Goal: Task Accomplishment & Management: Manage account settings

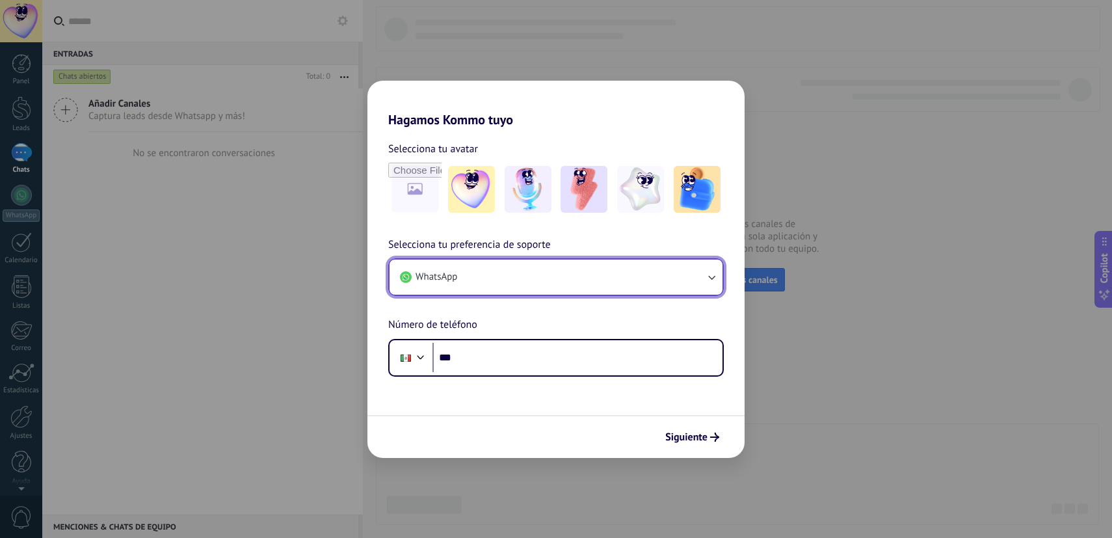
click at [699, 280] on button "WhatsApp" at bounding box center [555, 276] width 333 height 35
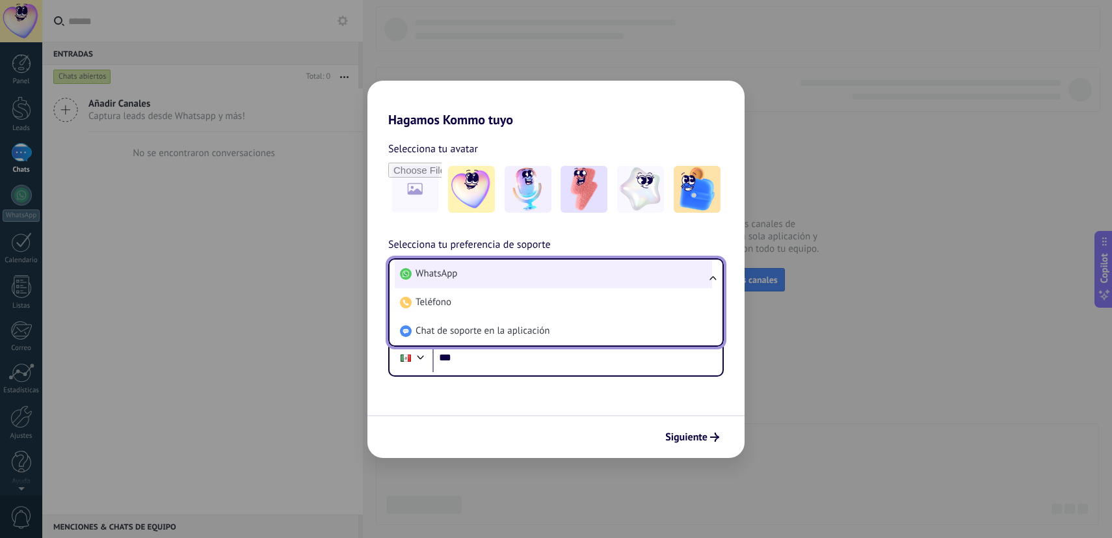
click at [704, 275] on li "WhatsApp" at bounding box center [553, 273] width 317 height 29
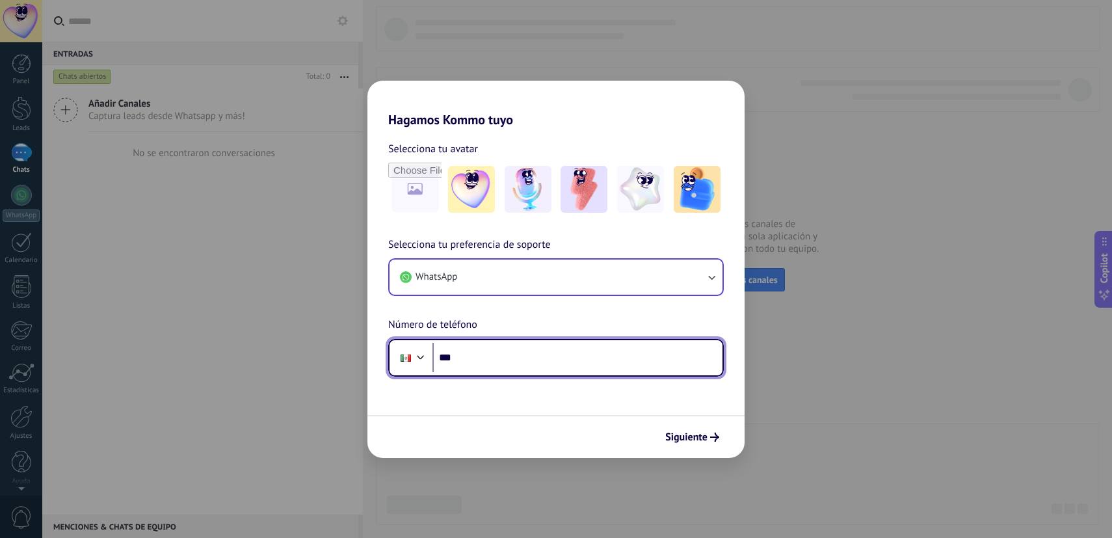
click at [523, 364] on input "***" at bounding box center [577, 358] width 290 height 30
type input "**********"
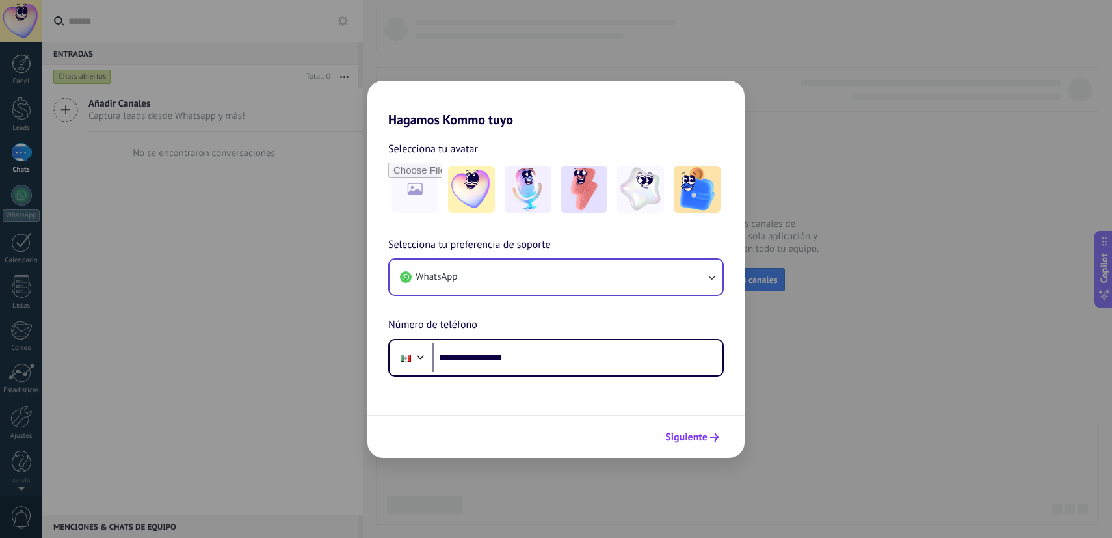
click at [691, 436] on span "Siguiente" at bounding box center [686, 436] width 42 height 9
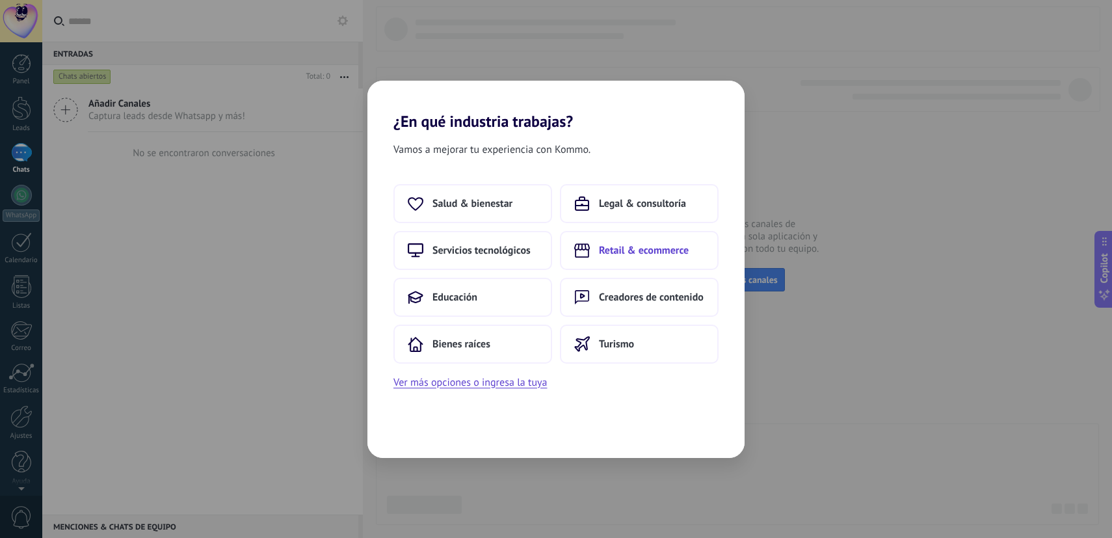
click at [659, 253] on span "Retail & ecommerce" at bounding box center [644, 250] width 90 height 13
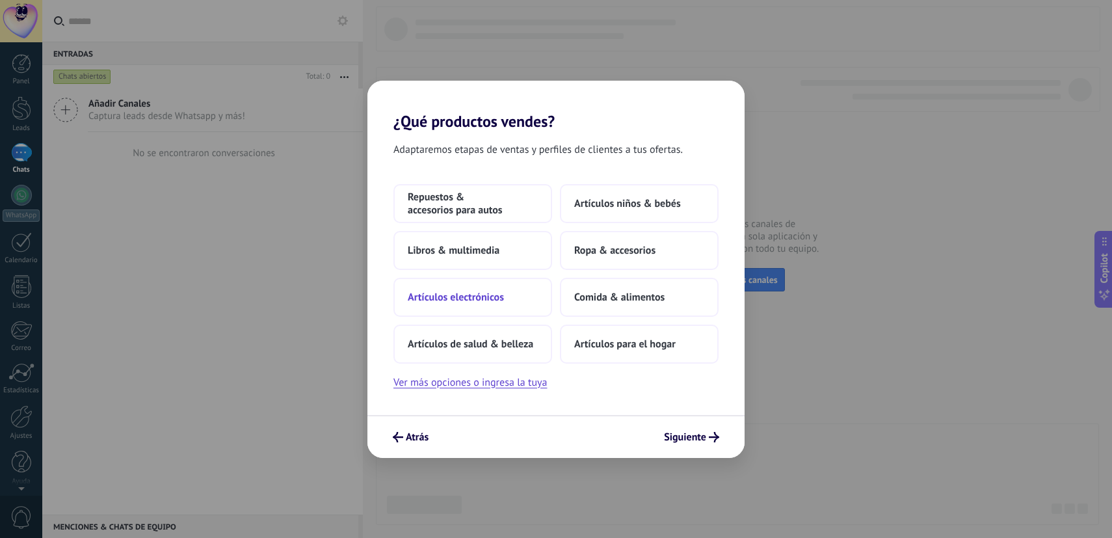
click at [486, 296] on span "Artículos electrónicos" at bounding box center [456, 297] width 96 height 13
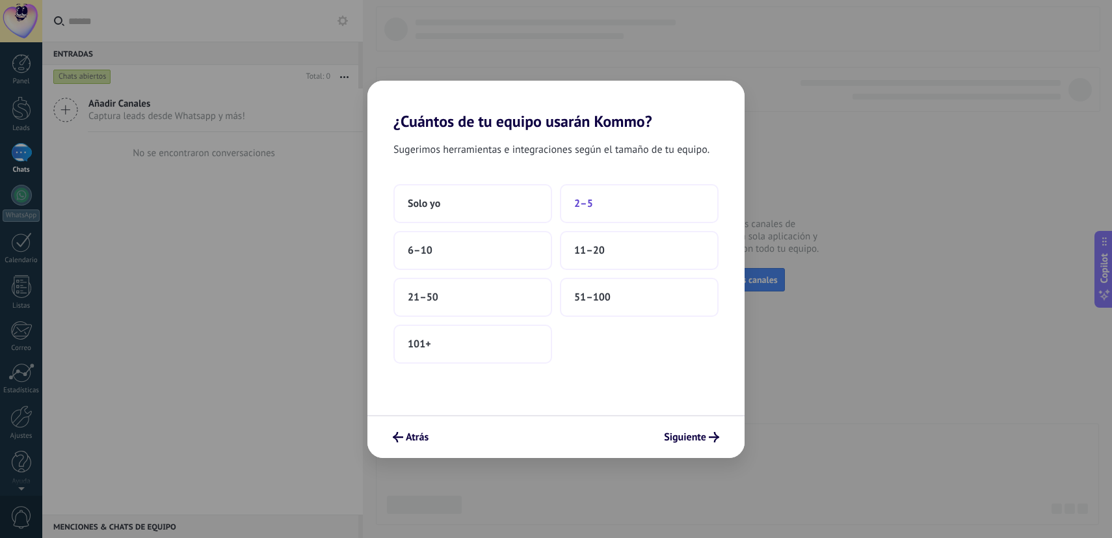
click at [584, 202] on span "2–5" at bounding box center [583, 203] width 19 height 13
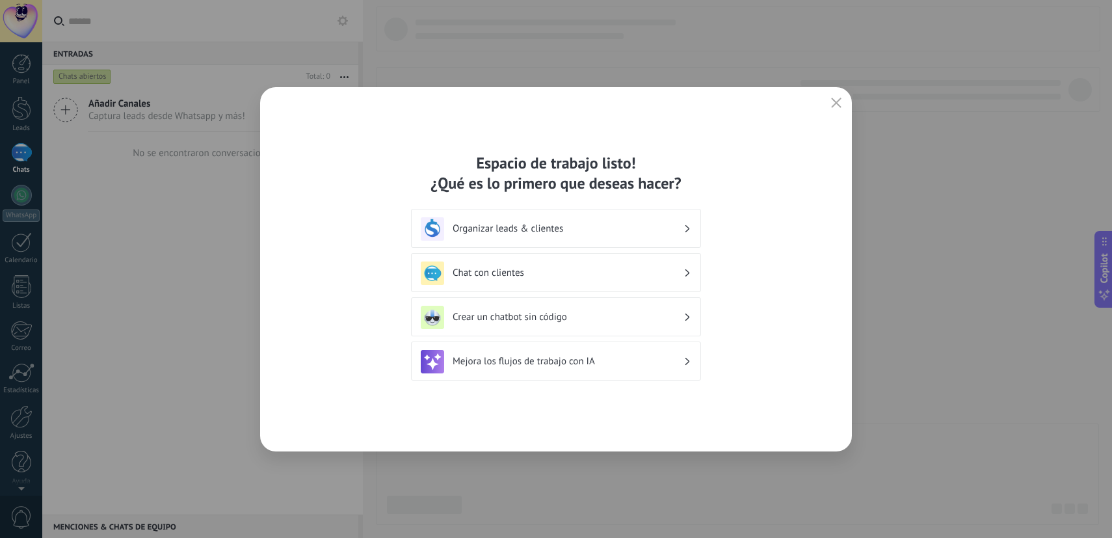
click at [647, 233] on h3 "Organizar leads & clientes" at bounding box center [567, 228] width 231 height 12
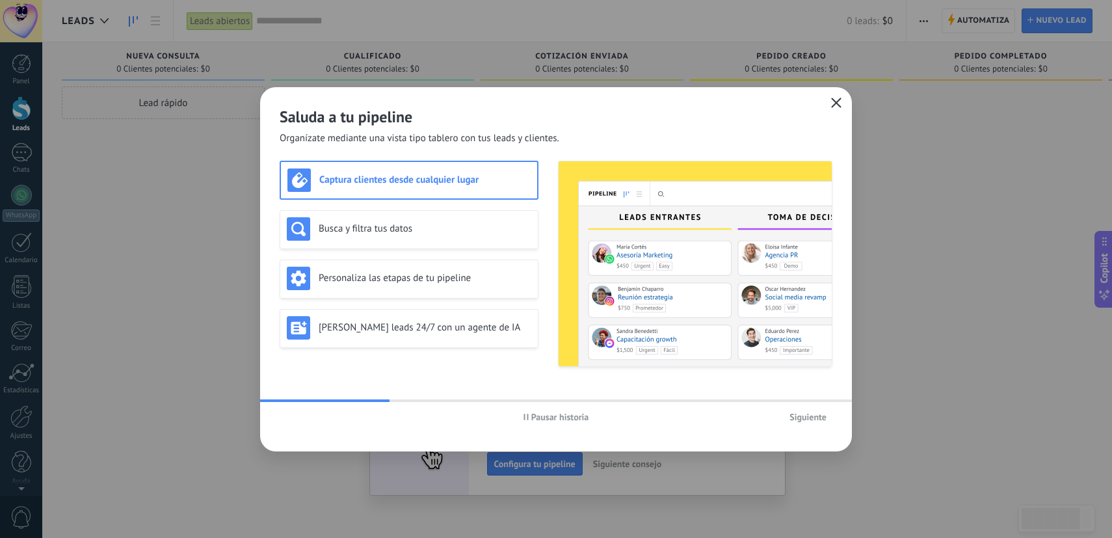
click at [838, 103] on icon "button" at bounding box center [836, 103] width 10 height 10
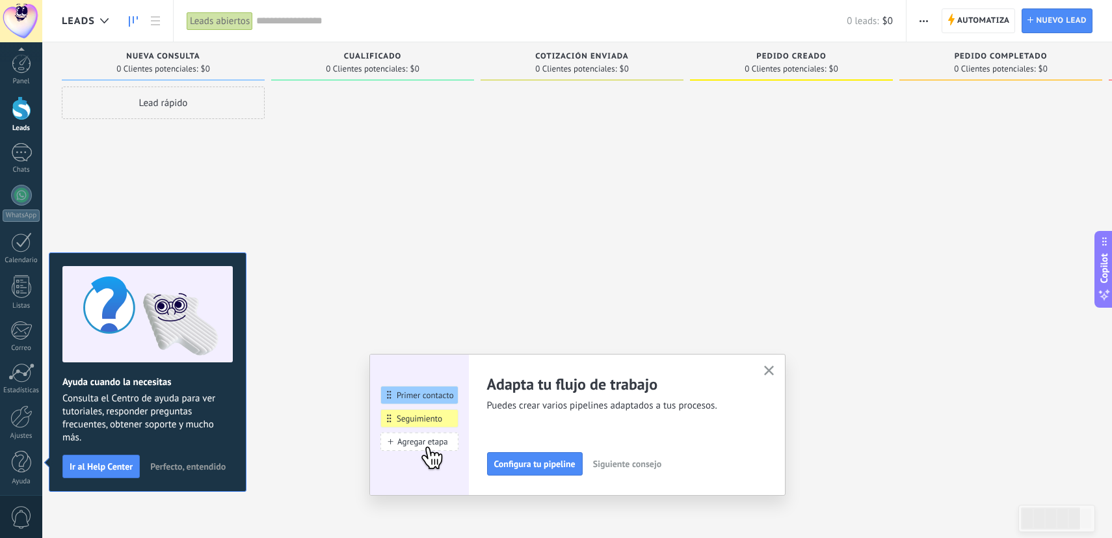
scroll to position [3, 0]
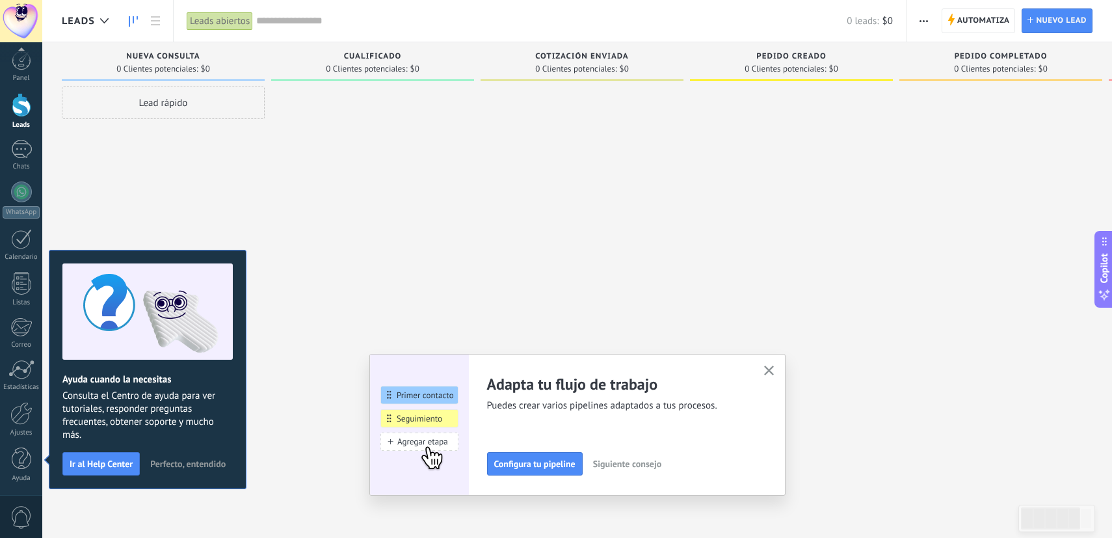
click at [772, 369] on icon "button" at bounding box center [769, 370] width 10 height 10
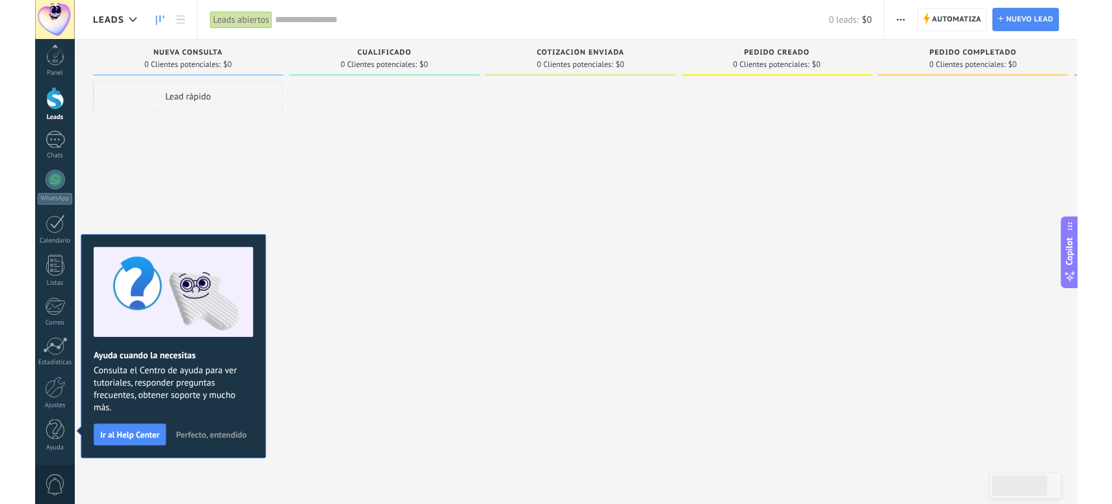
scroll to position [0, 0]
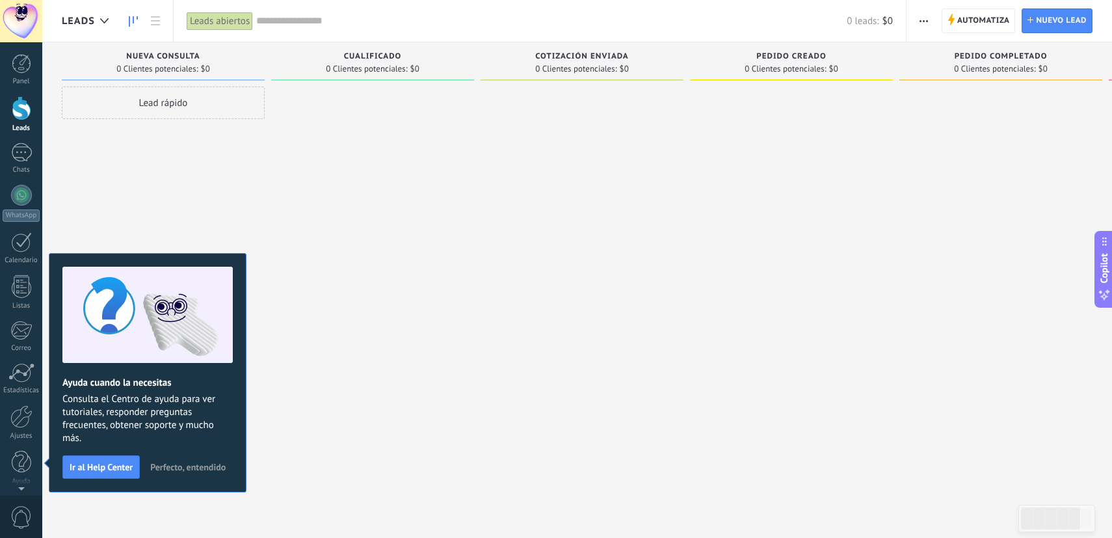
click at [207, 463] on span "Perfecto, entendido" at bounding box center [187, 466] width 75 height 9
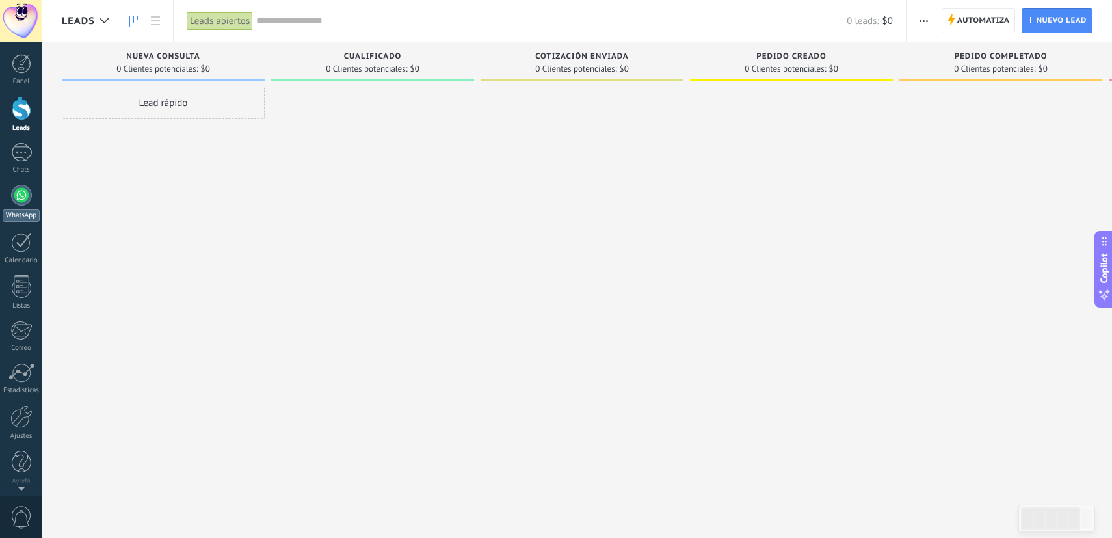
click at [7, 197] on link "WhatsApp" at bounding box center [21, 203] width 42 height 37
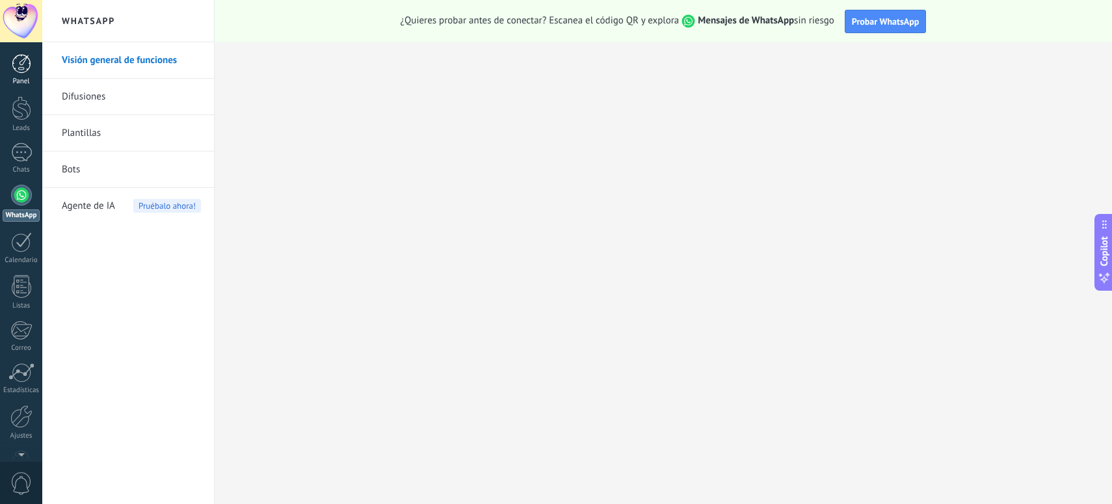
click at [23, 72] on div at bounding box center [22, 64] width 20 height 20
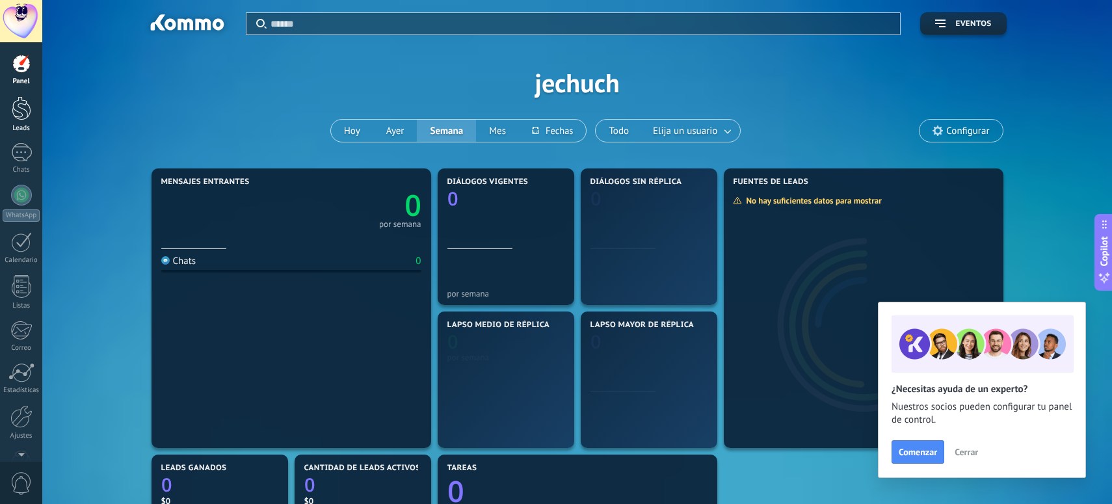
click at [23, 105] on div at bounding box center [22, 108] width 20 height 24
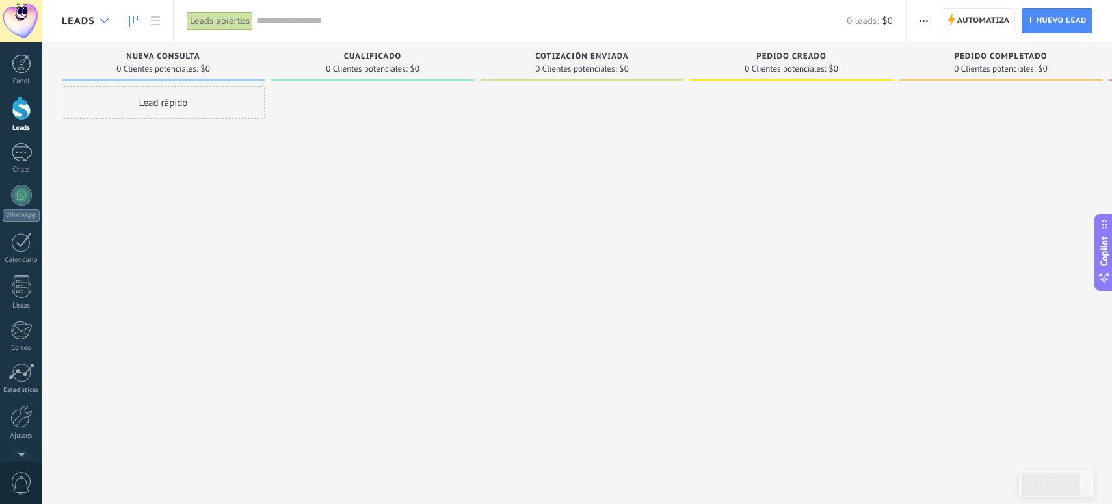
click at [108, 23] on icon at bounding box center [104, 20] width 8 height 5
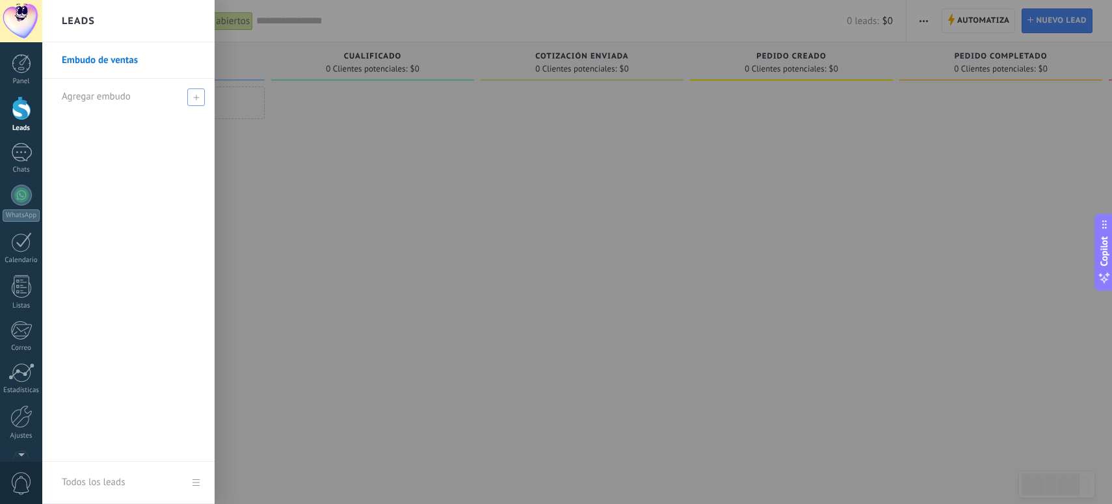
click at [197, 98] on icon at bounding box center [196, 97] width 6 height 6
click at [157, 96] on input "text" at bounding box center [123, 96] width 122 height 21
click at [163, 64] on link "Embudo de ventas" at bounding box center [132, 60] width 140 height 36
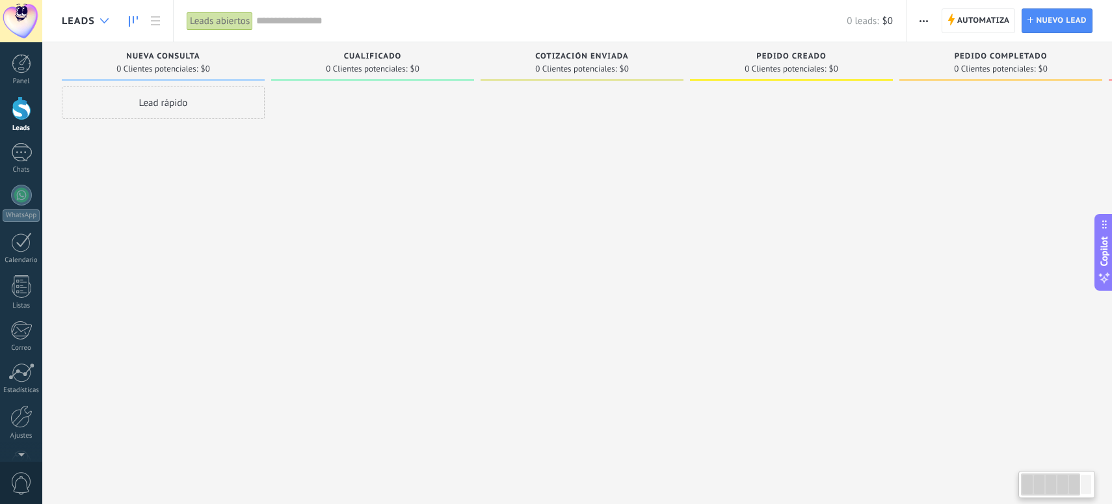
click at [103, 20] on icon at bounding box center [104, 20] width 8 height 5
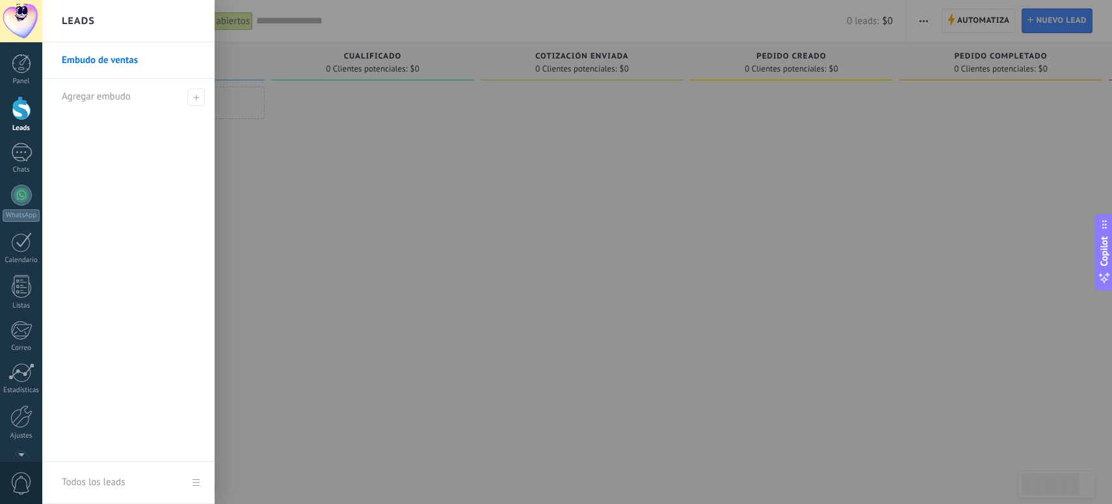
click at [181, 56] on link "Embudo de ventas" at bounding box center [132, 60] width 140 height 36
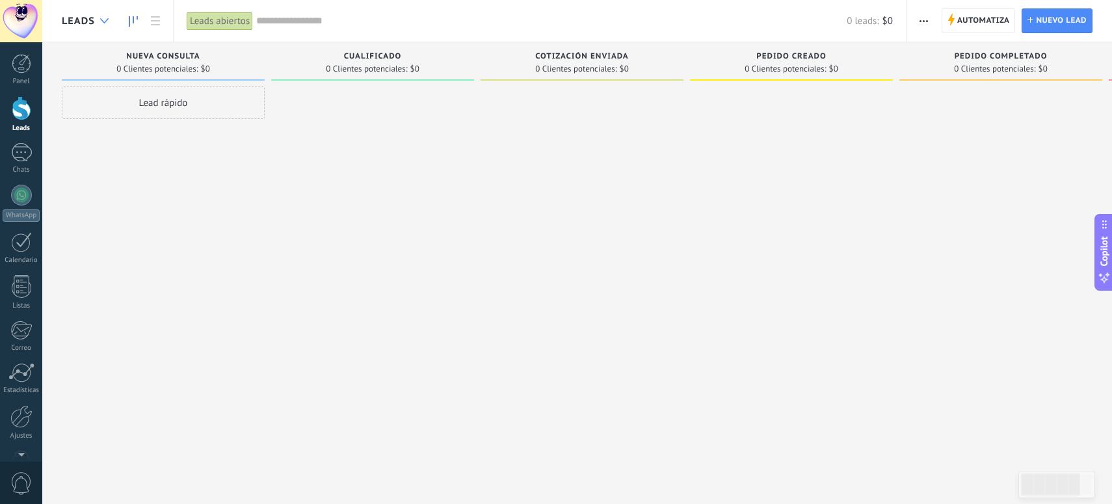
click at [109, 20] on div at bounding box center [104, 20] width 21 height 25
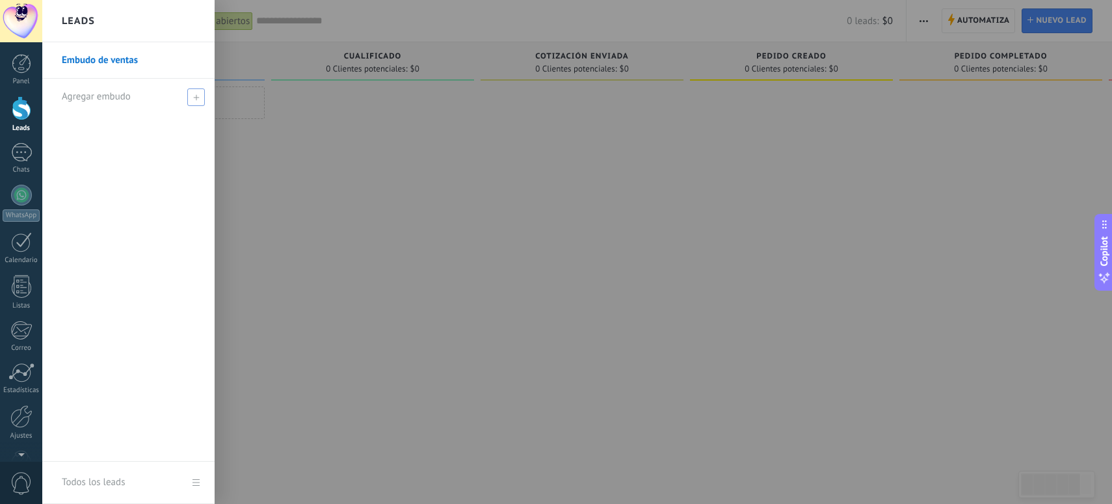
click at [190, 99] on span at bounding box center [196, 97] width 18 height 18
click at [164, 98] on input "text" at bounding box center [123, 96] width 122 height 21
type input "********"
click at [202, 97] on span at bounding box center [198, 96] width 12 height 9
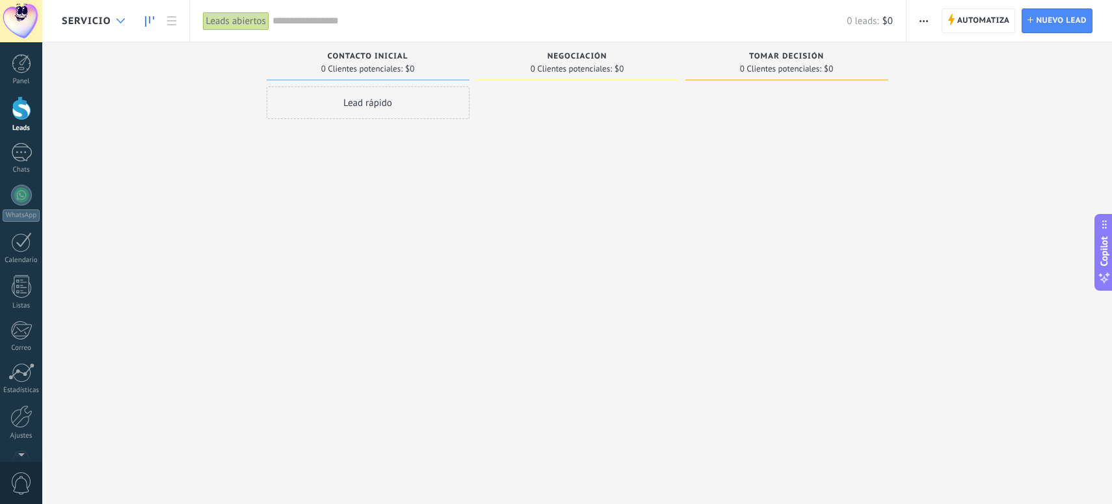
click at [122, 25] on div at bounding box center [120, 20] width 21 height 25
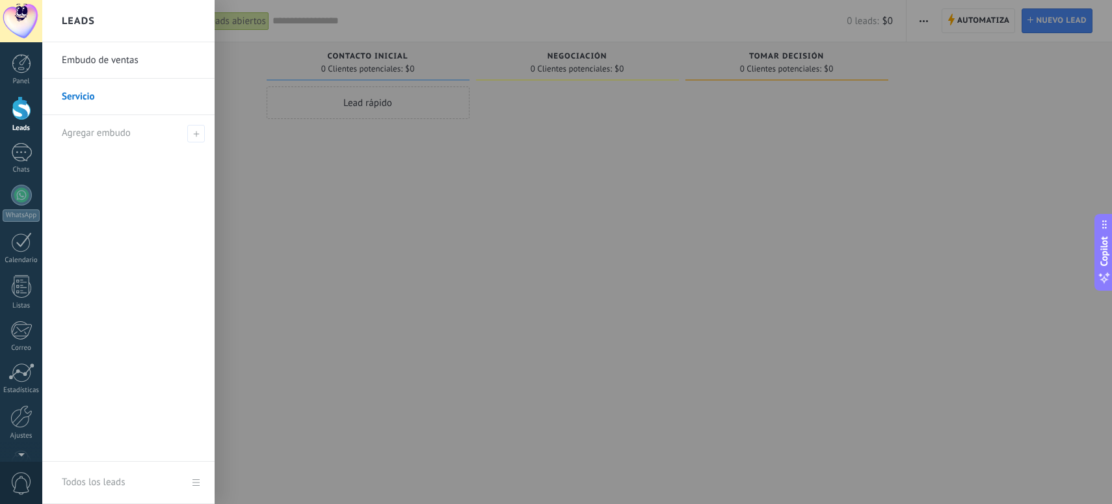
click at [366, 205] on div at bounding box center [598, 252] width 1112 height 504
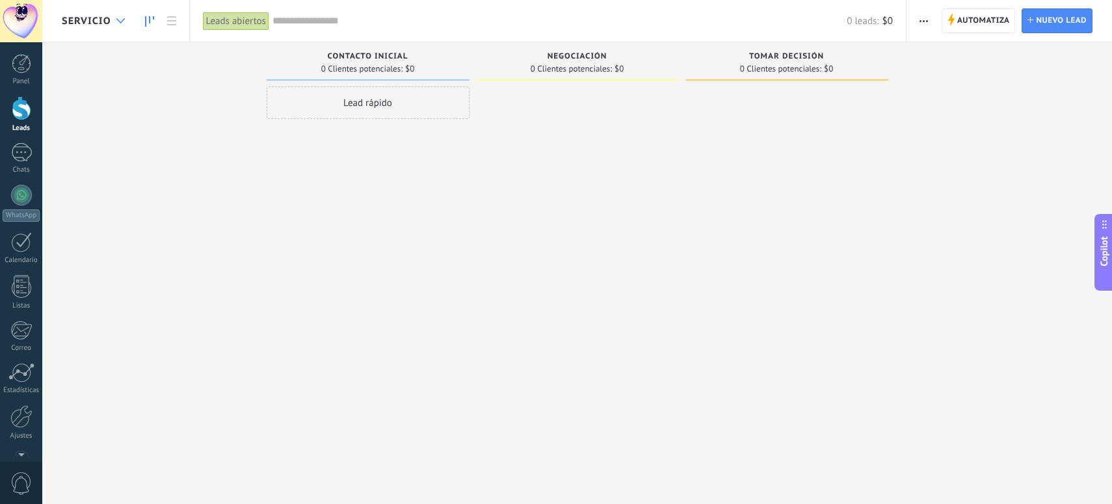
click at [125, 22] on div at bounding box center [120, 20] width 21 height 25
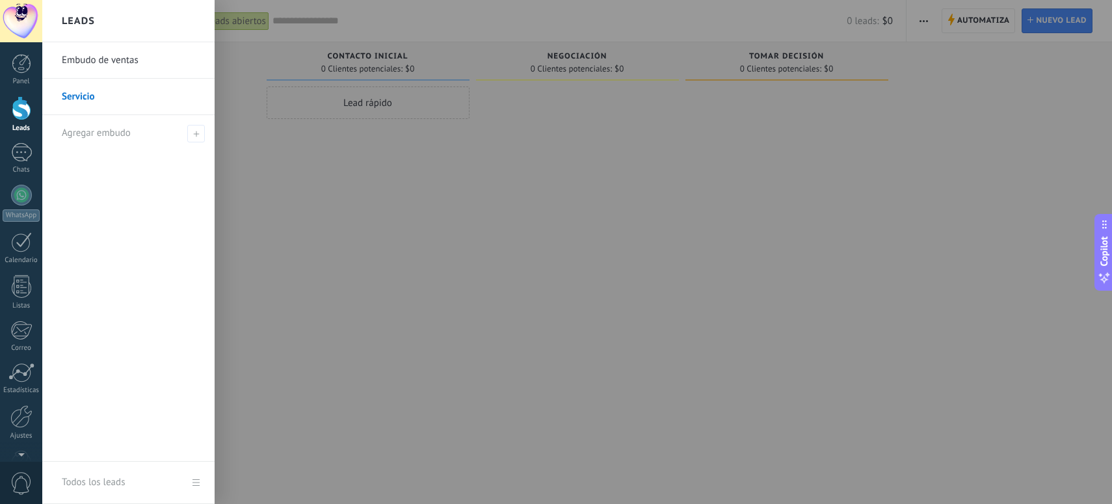
click at [106, 55] on link "Embudo de ventas" at bounding box center [132, 60] width 140 height 36
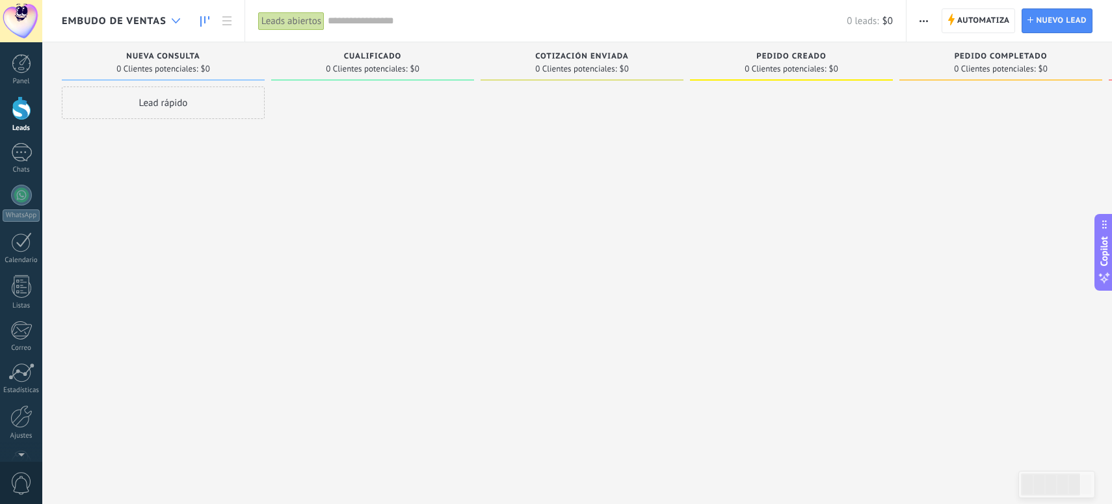
click at [171, 23] on div at bounding box center [175, 20] width 21 height 25
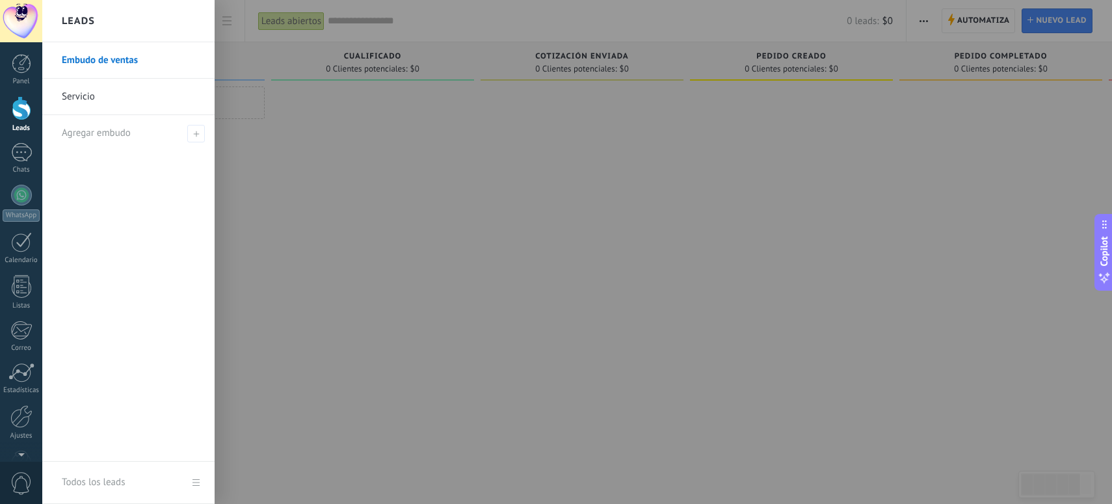
click at [101, 84] on link "Servicio" at bounding box center [132, 97] width 140 height 36
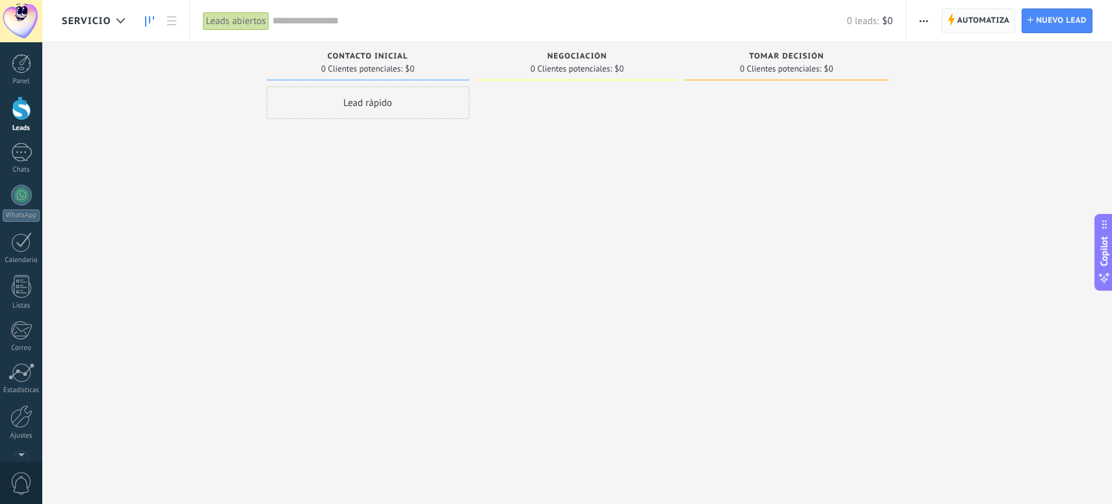
click at [993, 21] on span "Automatiza" at bounding box center [983, 20] width 53 height 23
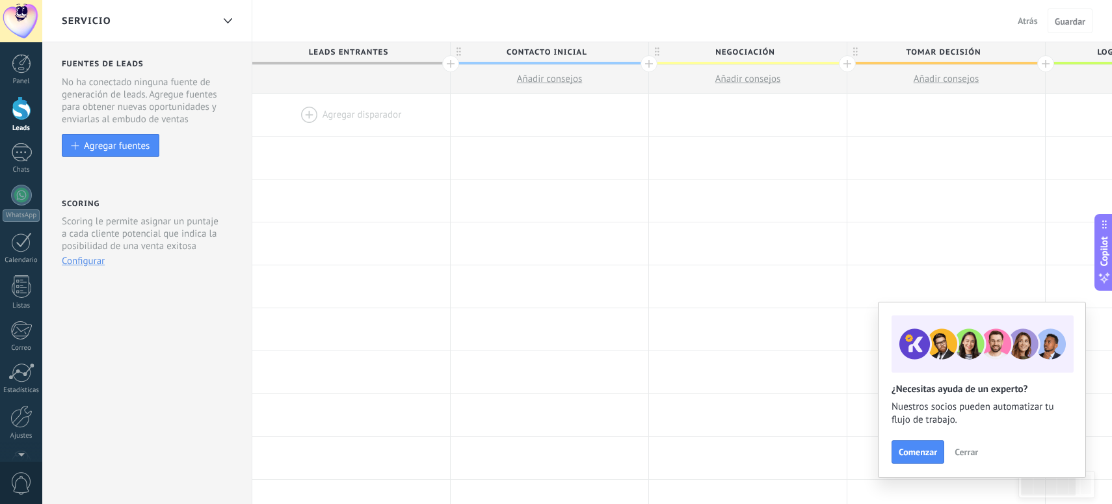
click at [385, 51] on span "Leads Entrantes" at bounding box center [347, 52] width 191 height 20
click at [390, 16] on div "Servicio Atrás Cancelar Guardar" at bounding box center [576, 21] width 1069 height 42
click at [1025, 23] on span "Atrás" at bounding box center [1027, 21] width 20 height 12
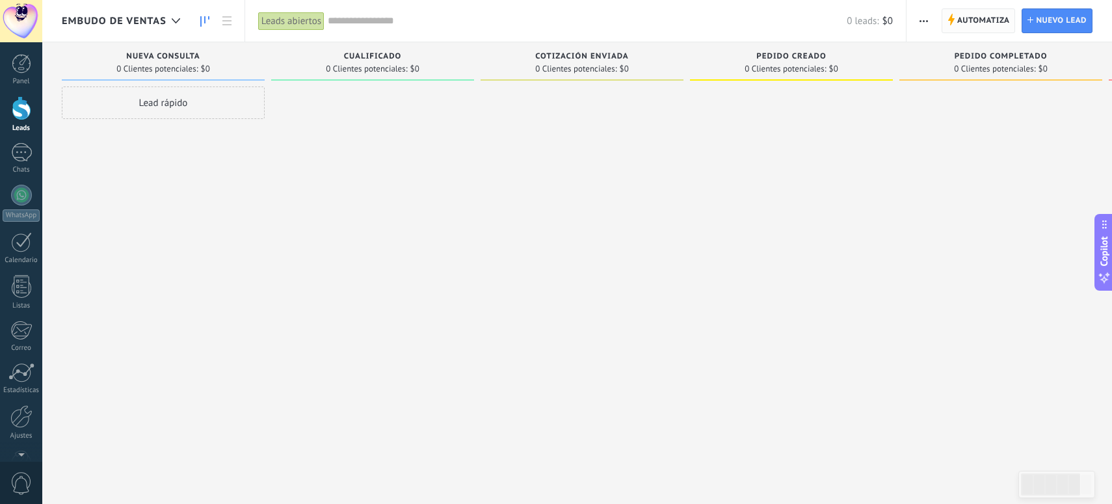
click at [970, 23] on span "Automatiza" at bounding box center [983, 20] width 53 height 23
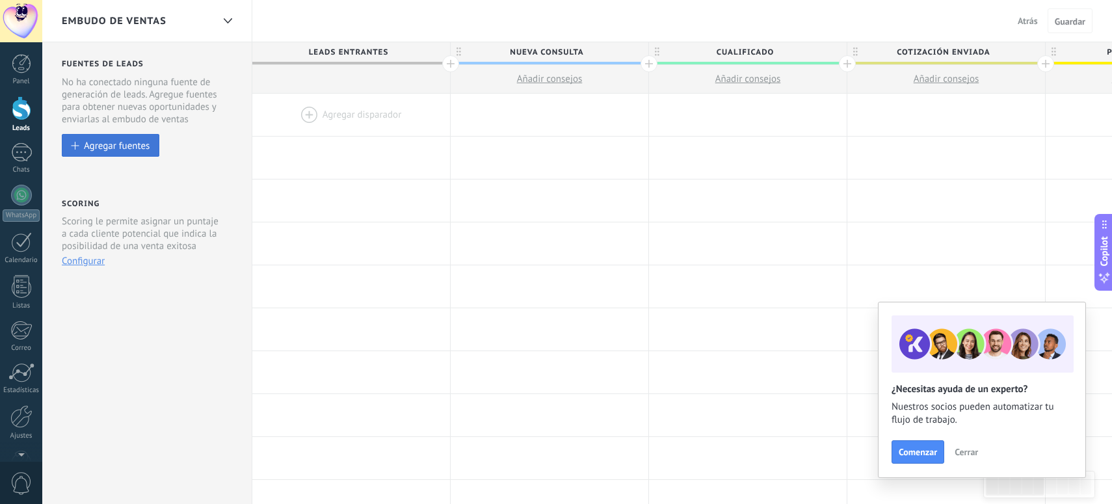
click at [132, 148] on div "Agregar fuentes" at bounding box center [117, 145] width 66 height 11
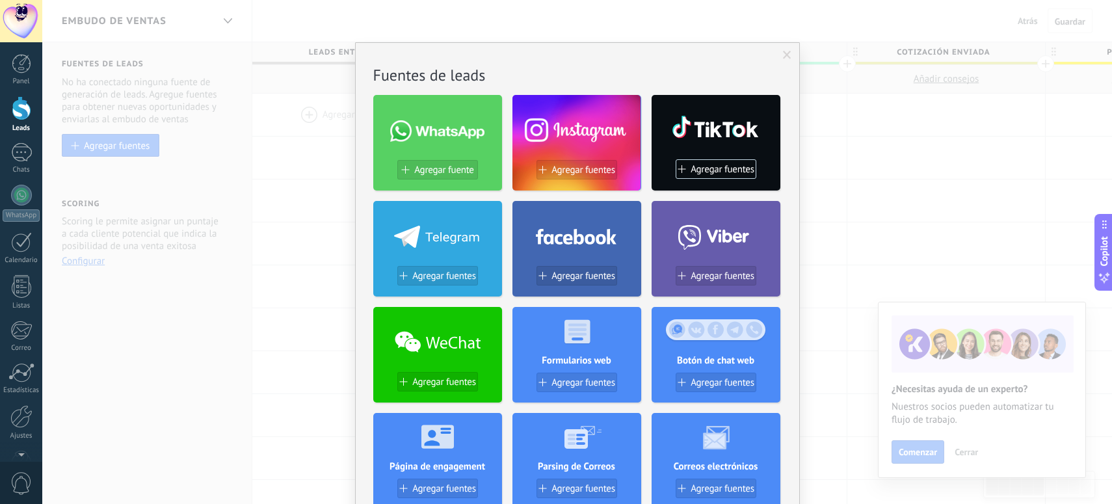
click at [783, 56] on span at bounding box center [787, 55] width 8 height 9
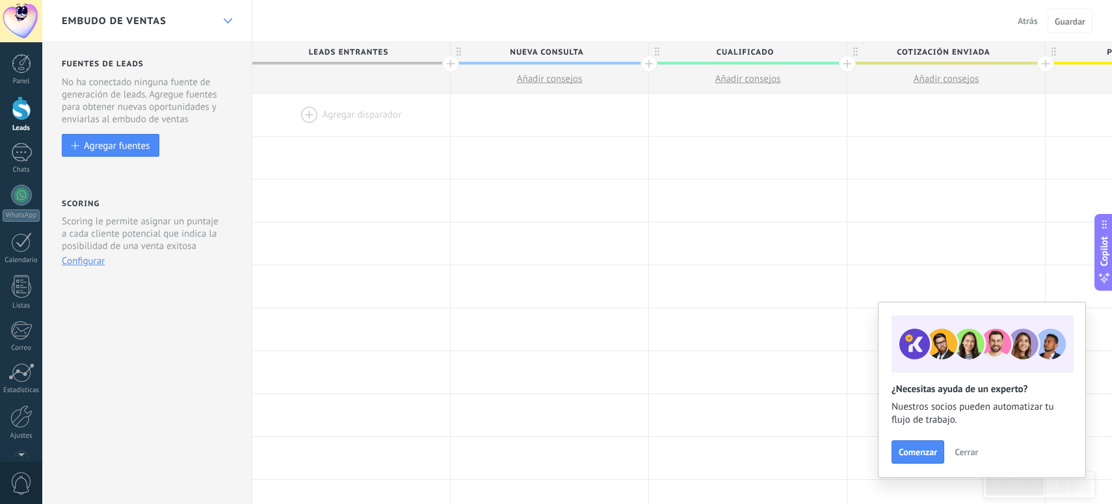
click at [226, 25] on div at bounding box center [227, 20] width 22 height 25
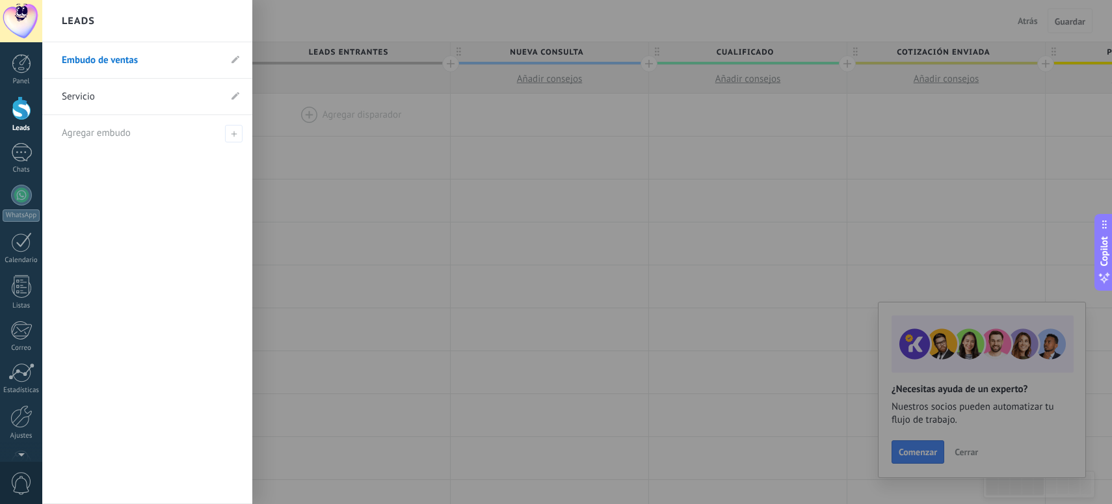
click at [226, 25] on div "Leads" at bounding box center [147, 21] width 210 height 42
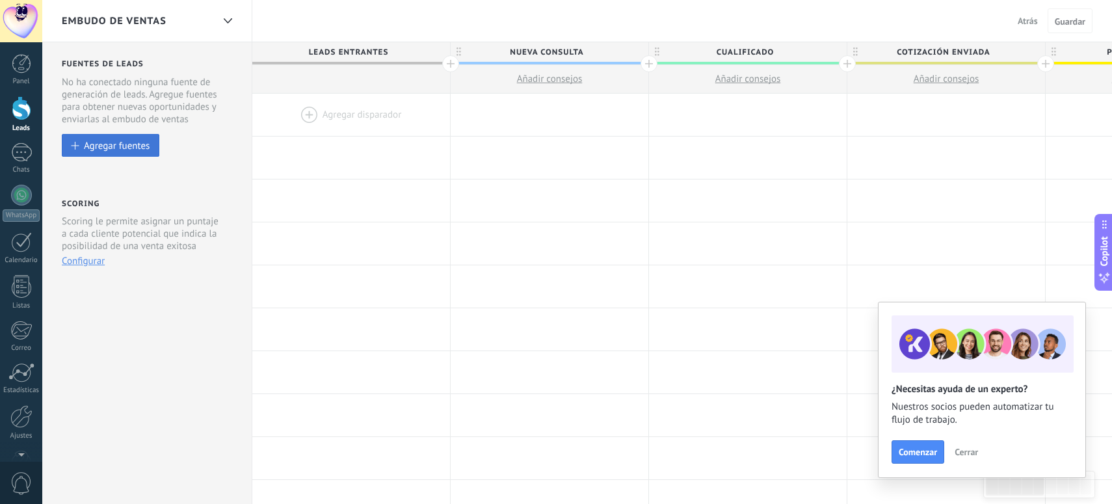
click at [144, 148] on div "Agregar fuentes" at bounding box center [117, 145] width 66 height 11
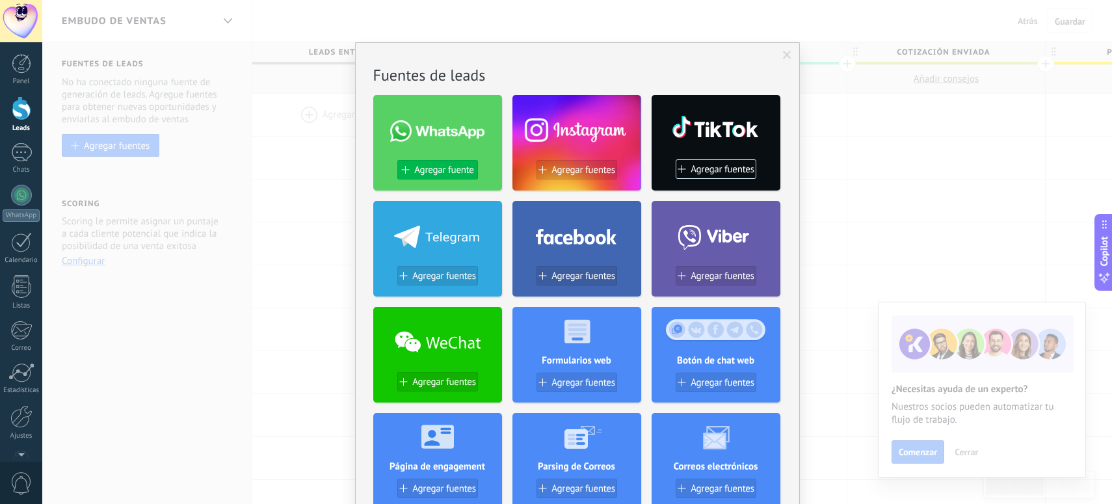
click at [437, 173] on span "Agregar fuente" at bounding box center [443, 169] width 59 height 11
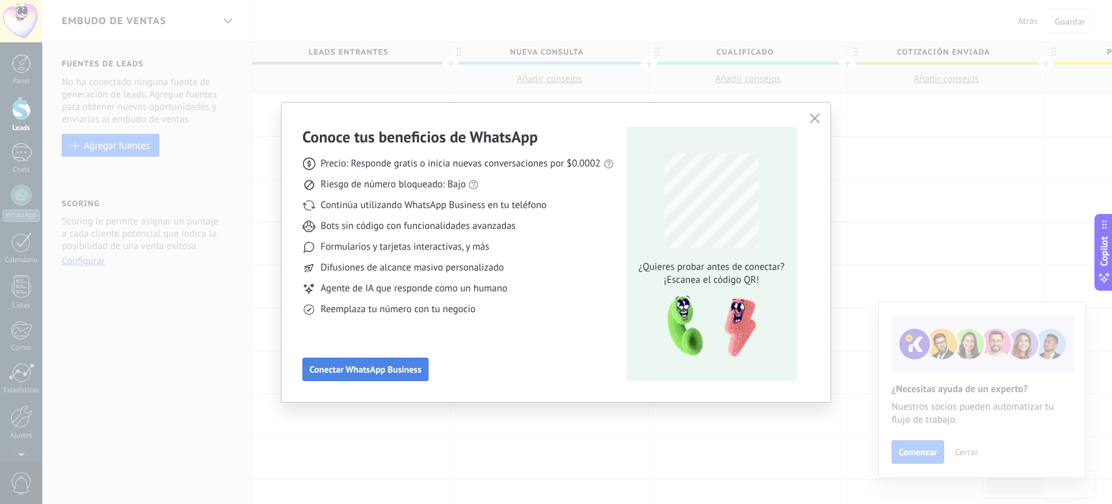
click at [399, 365] on span "Conectar WhatsApp Business" at bounding box center [365, 369] width 112 height 9
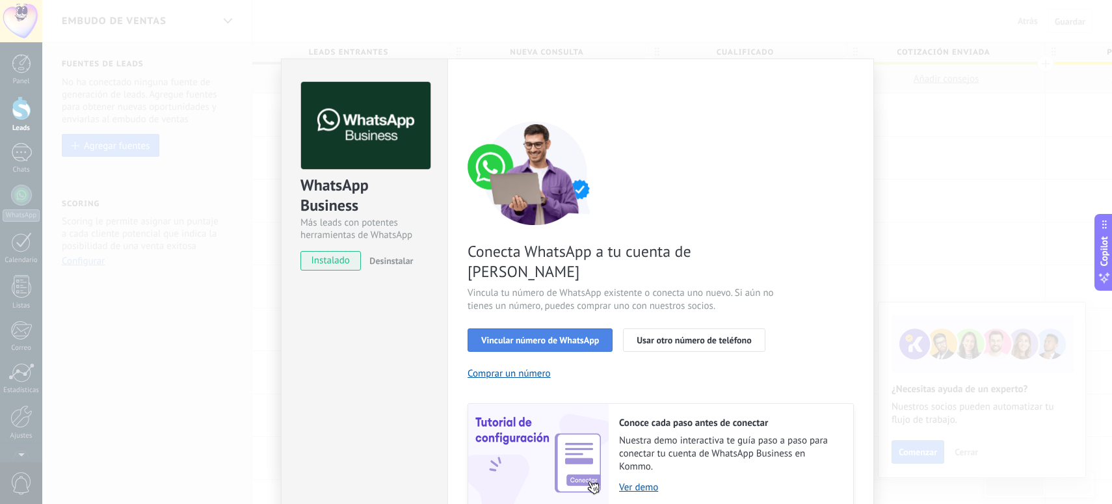
click at [520, 335] on span "Vincular número de WhatsApp" at bounding box center [540, 339] width 118 height 9
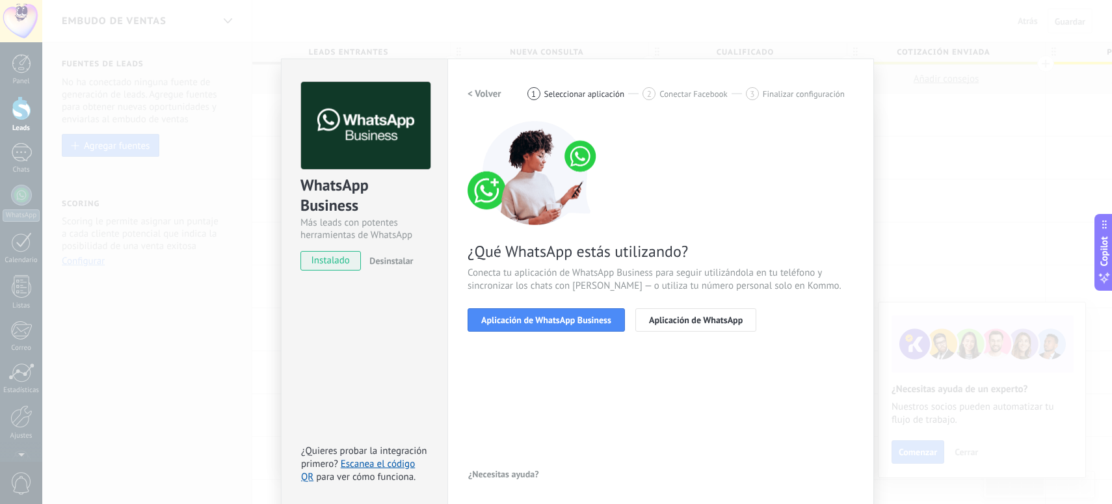
scroll to position [3, 0]
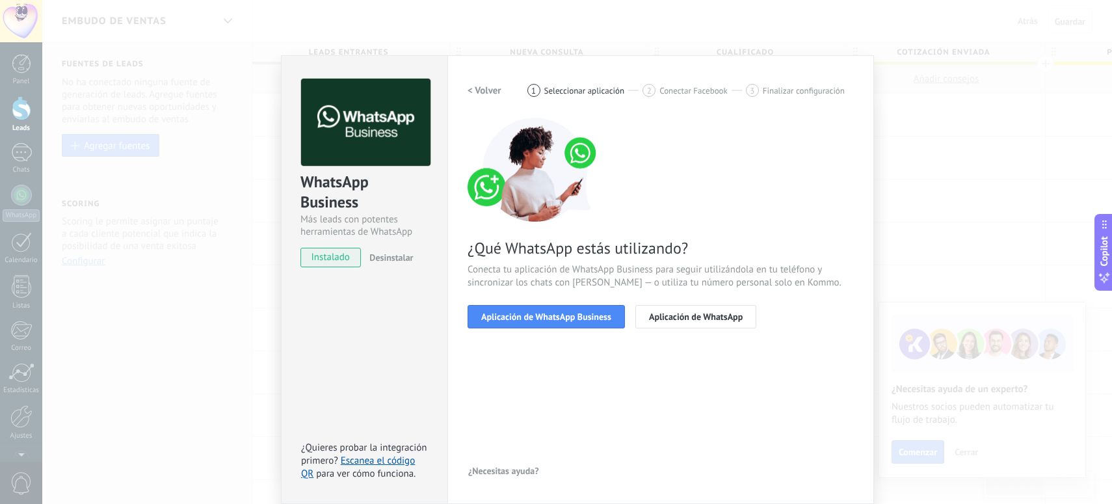
click at [644, 174] on div "¿Qué WhatsApp estás utilizando? Conecta tu aplicación de WhatsApp Business para…" at bounding box center [660, 223] width 386 height 211
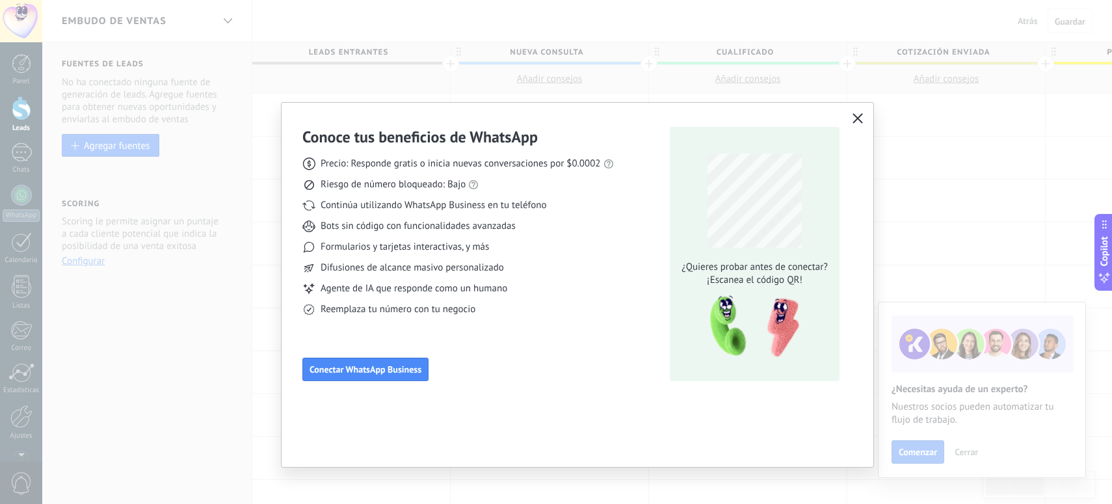
scroll to position [0, 0]
drag, startPoint x: 599, startPoint y: 165, endPoint x: 566, endPoint y: 165, distance: 33.2
click at [566, 165] on span "Precio: Responde gratis o inicia nuevas conversaciones por $0.0002" at bounding box center [460, 163] width 280 height 13
click at [855, 120] on use "button" at bounding box center [858, 118] width 10 height 10
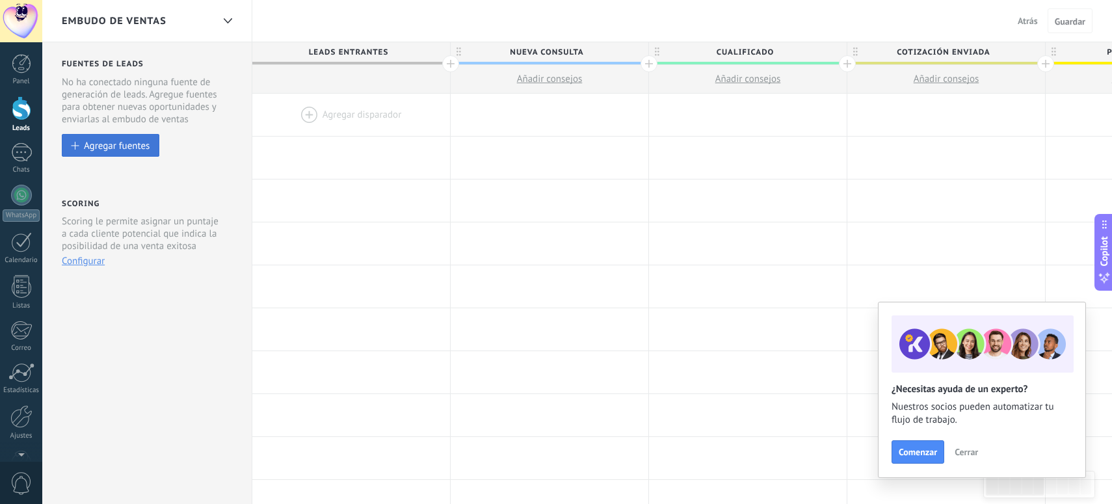
click at [112, 149] on div "Agregar fuentes" at bounding box center [117, 145] width 66 height 11
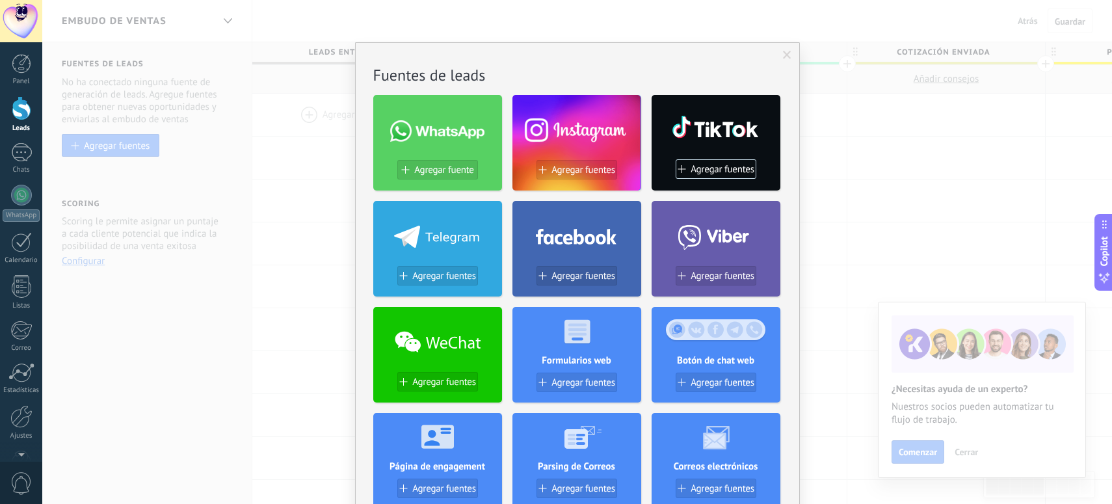
click at [506, 73] on h2 "Fuentes de leads" at bounding box center [577, 75] width 408 height 20
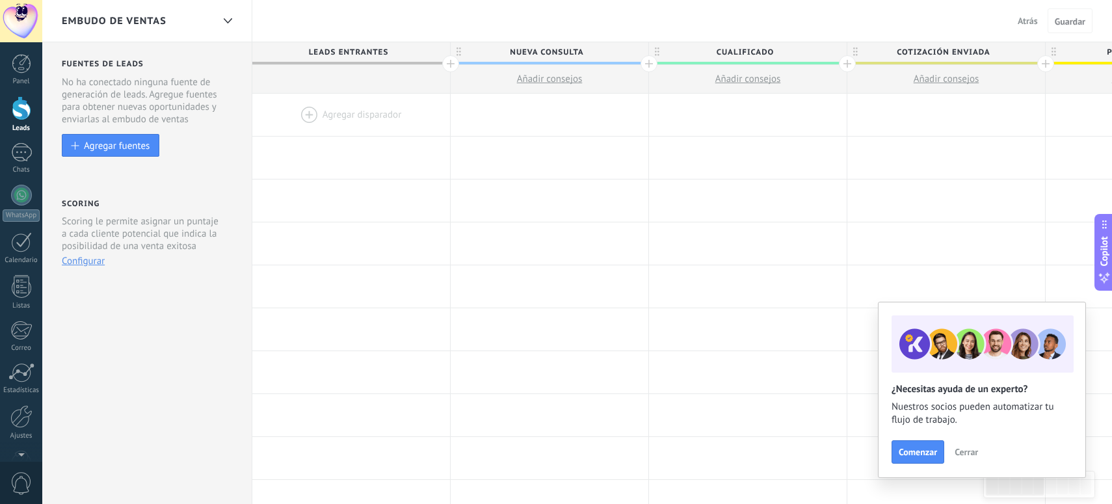
click at [970, 452] on span "Cerrar" at bounding box center [965, 451] width 23 height 9
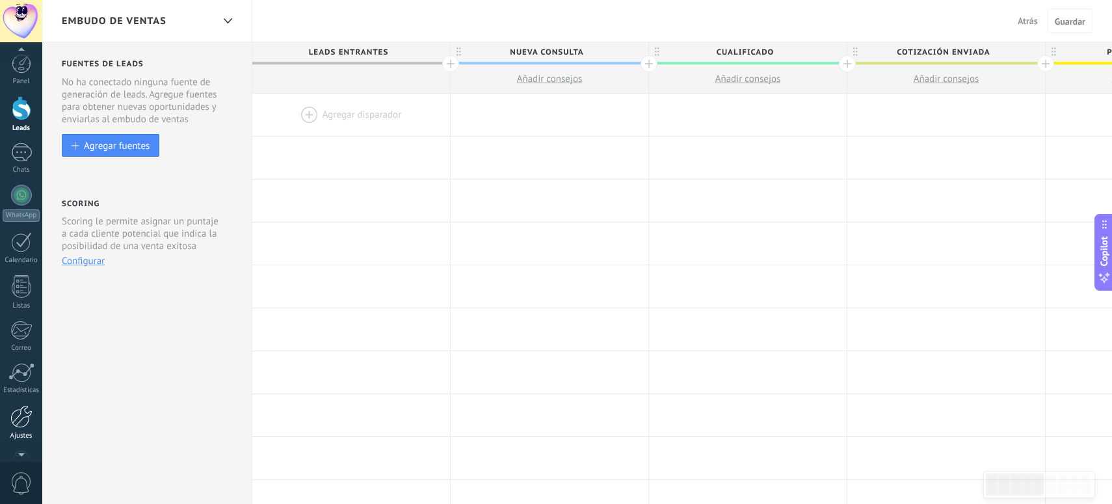
scroll to position [37, 0]
click at [25, 383] on div at bounding box center [21, 379] width 22 height 23
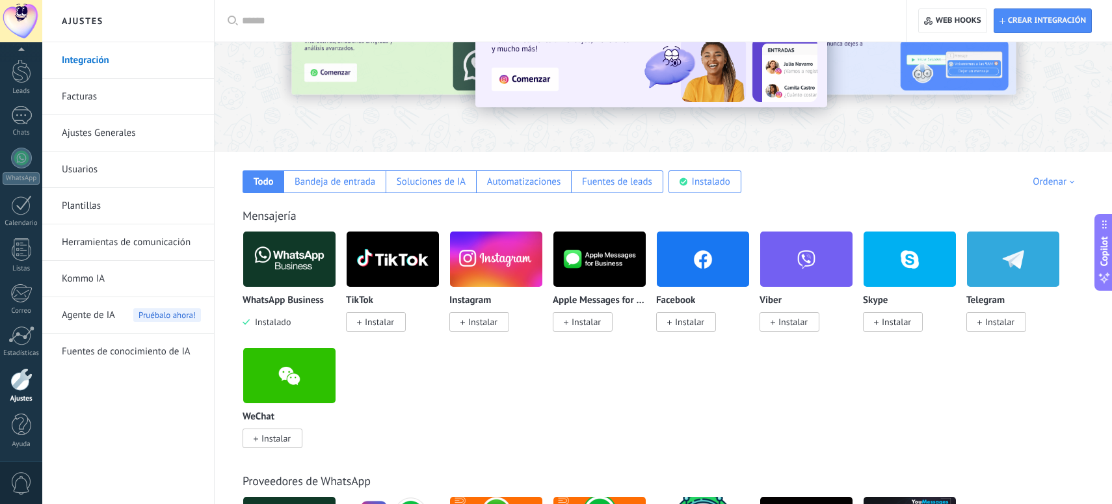
scroll to position [99, 0]
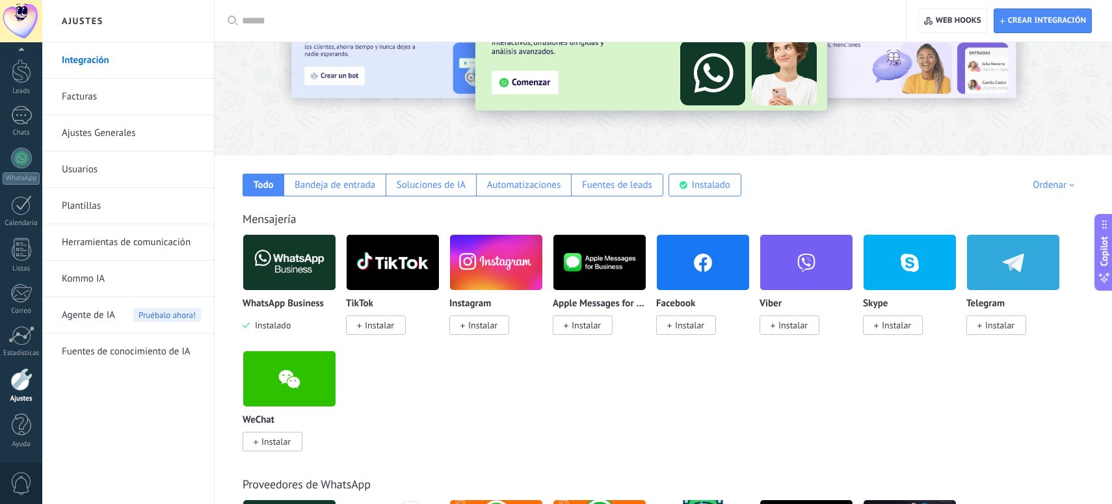
click at [299, 268] on img at bounding box center [289, 262] width 92 height 63
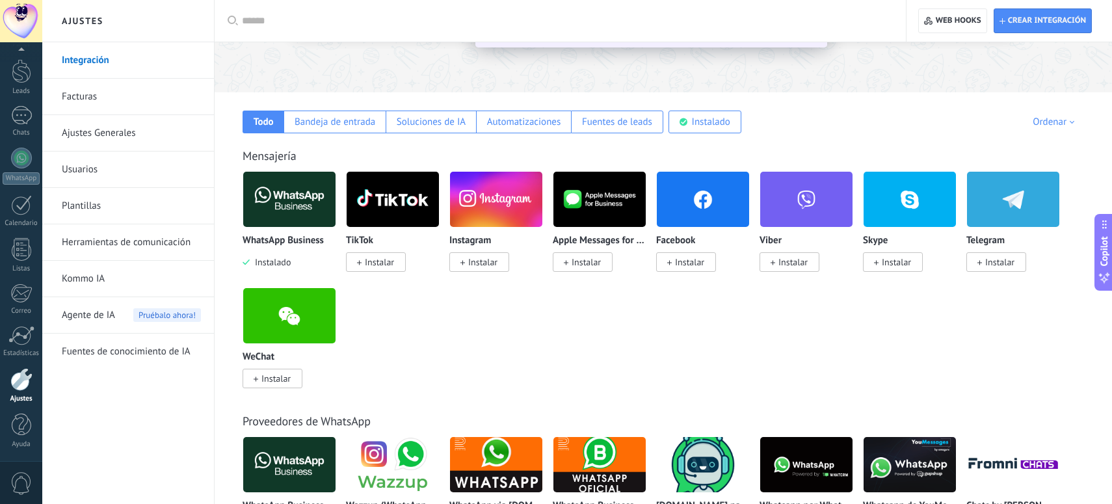
scroll to position [0, 0]
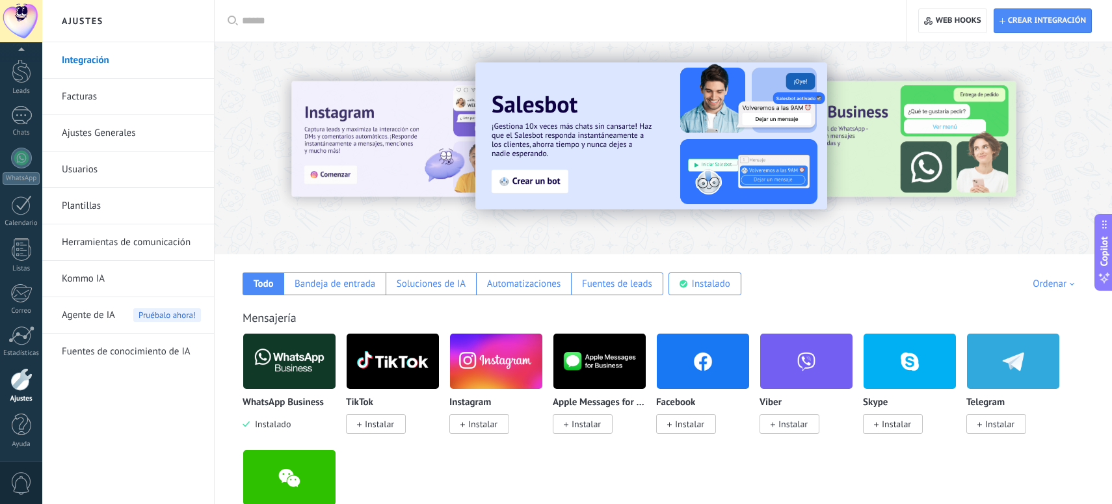
click at [320, 25] on input "text" at bounding box center [565, 21] width 646 height 14
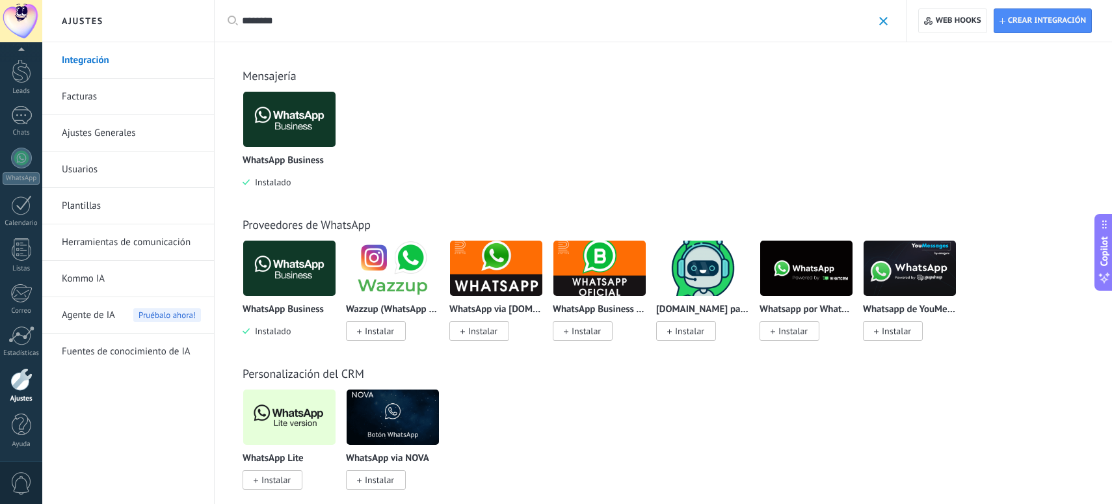
type input "********"
click at [276, 480] on span "Instalar" at bounding box center [275, 480] width 29 height 12
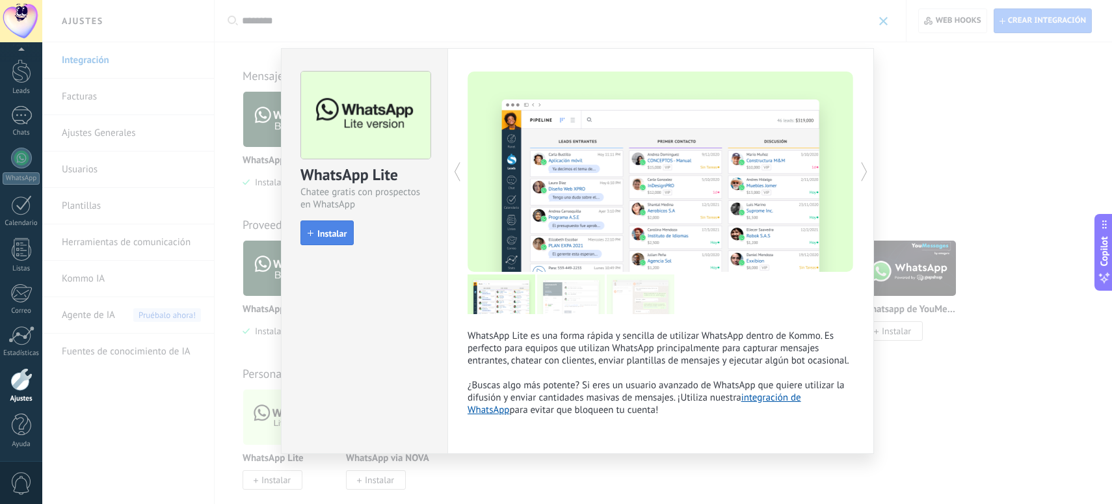
click at [337, 236] on span "Instalar" at bounding box center [331, 233] width 29 height 9
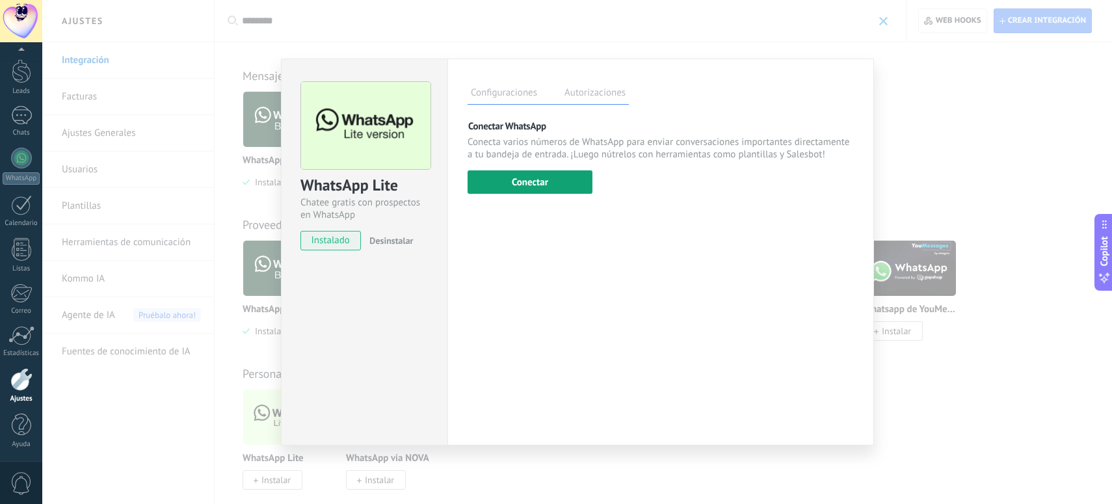
click at [538, 187] on button "Conectar" at bounding box center [529, 181] width 125 height 23
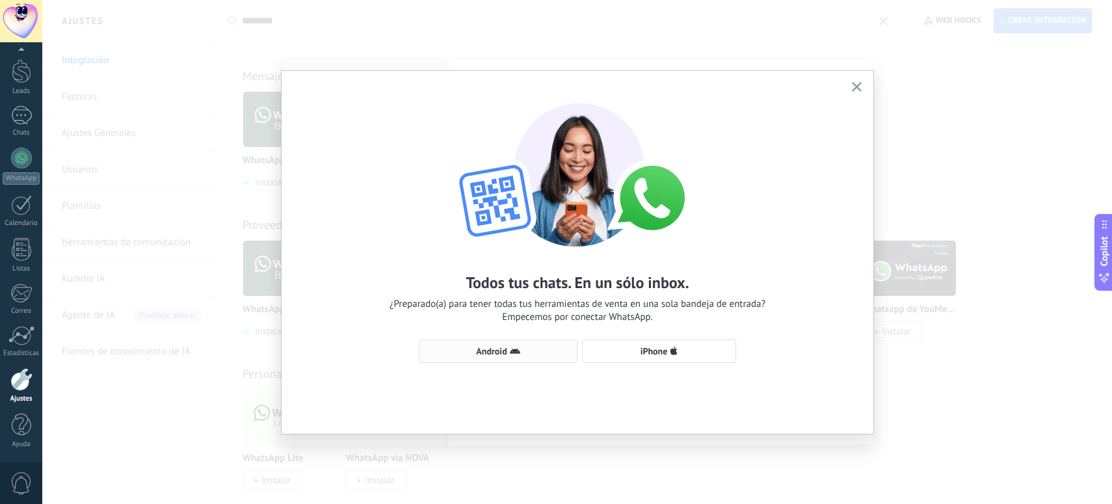
click at [497, 354] on span "Android" at bounding box center [491, 350] width 31 height 9
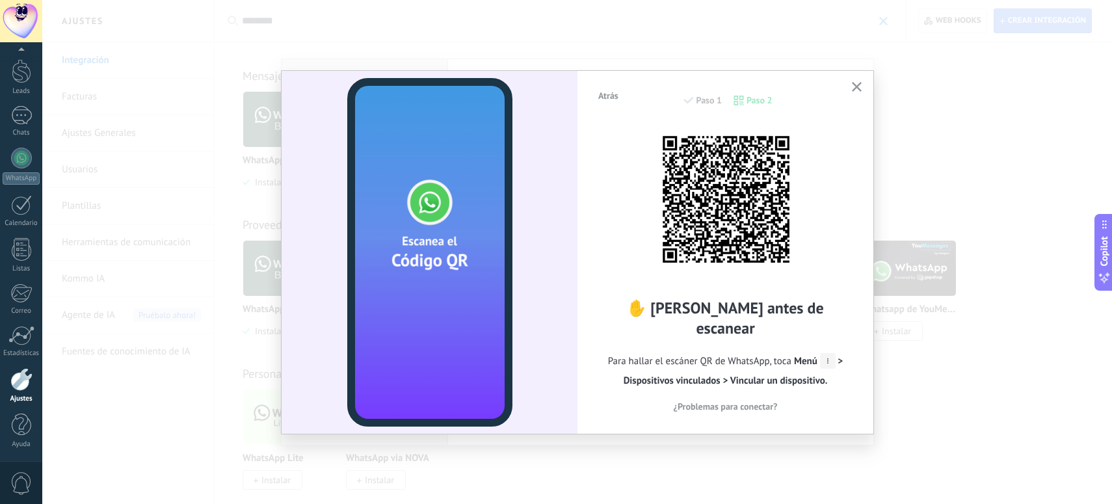
click at [612, 96] on span "Atrás" at bounding box center [608, 95] width 20 height 9
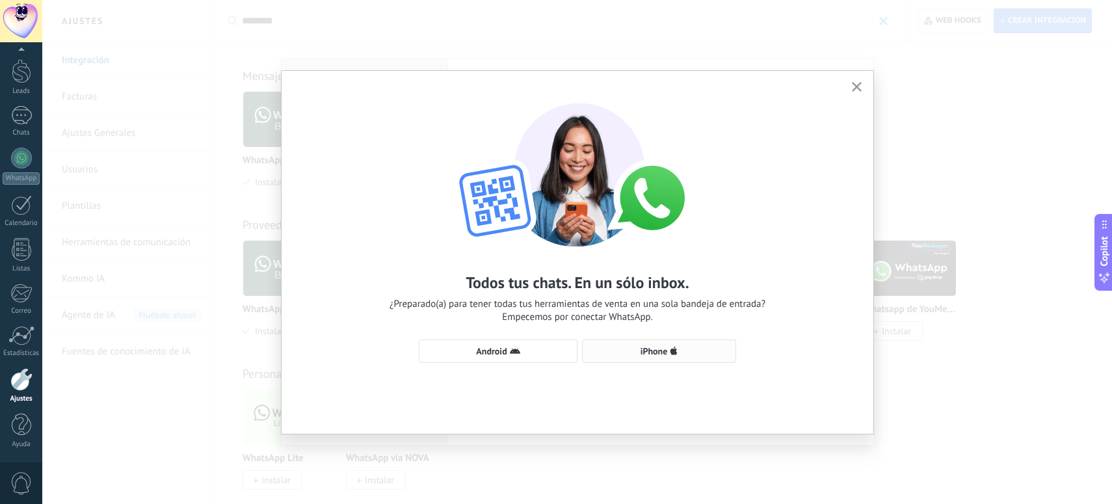
click at [660, 348] on span "iPhone" at bounding box center [653, 350] width 27 height 9
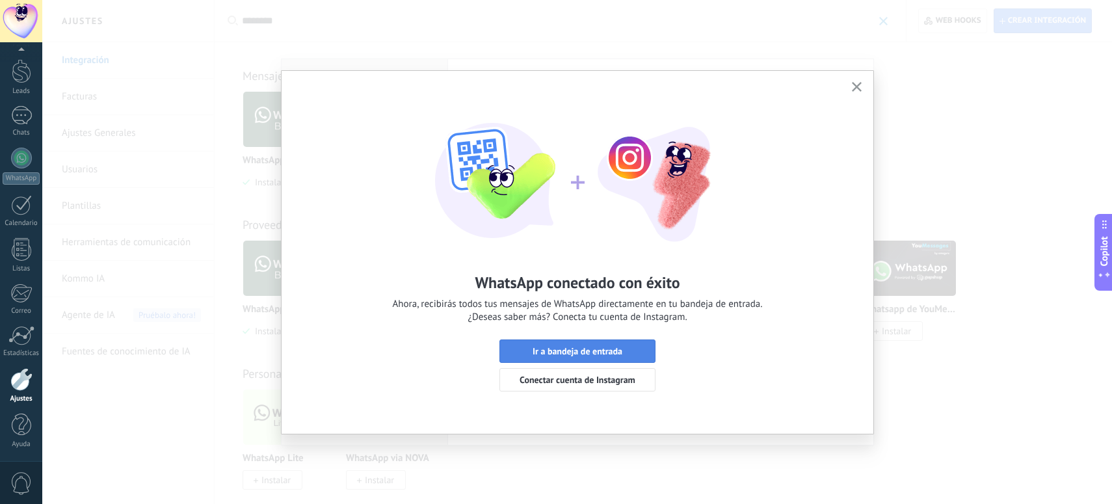
click at [580, 349] on span "Ir a bandeja de entrada" at bounding box center [577, 350] width 90 height 9
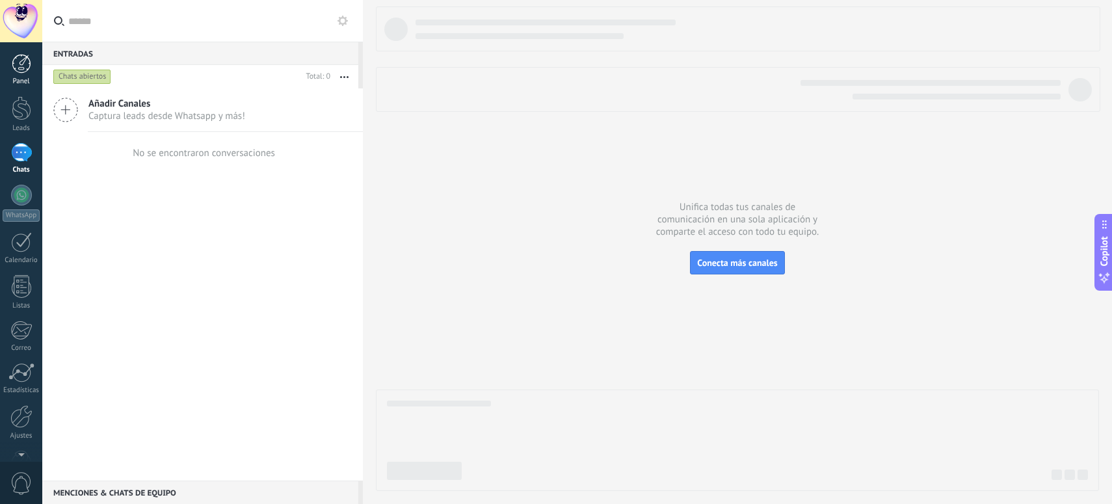
click at [21, 63] on div at bounding box center [22, 64] width 20 height 20
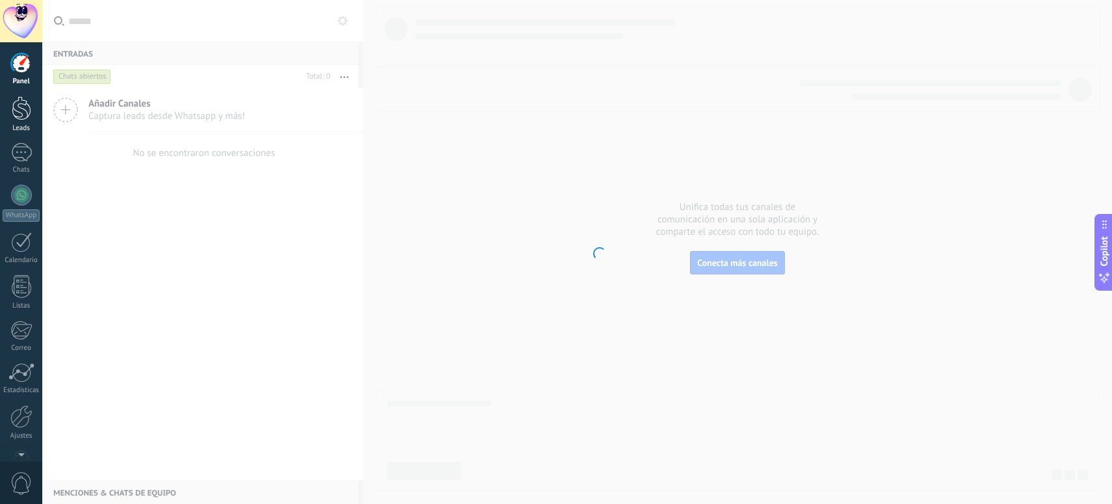
click at [21, 111] on div at bounding box center [22, 108] width 20 height 24
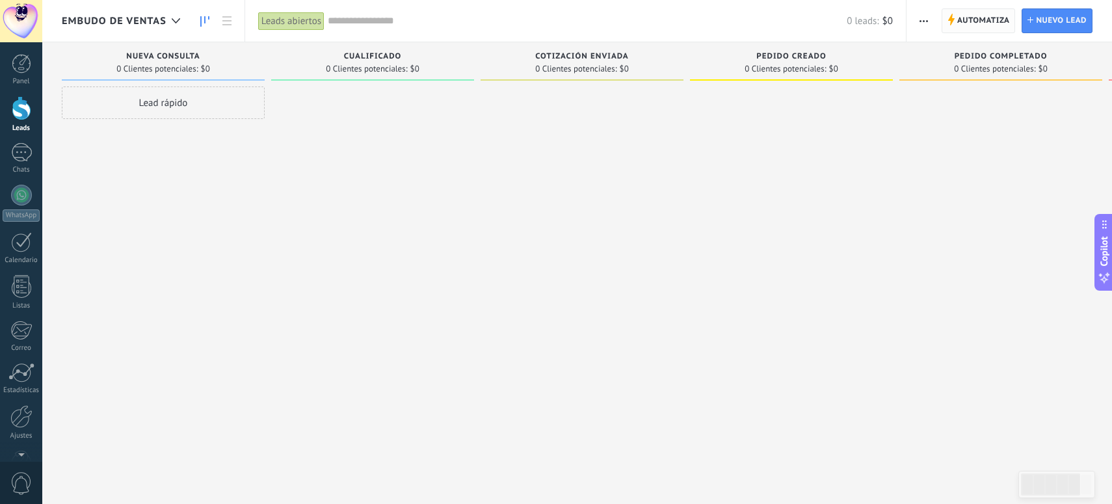
click at [961, 20] on span "Automatiza" at bounding box center [983, 20] width 53 height 23
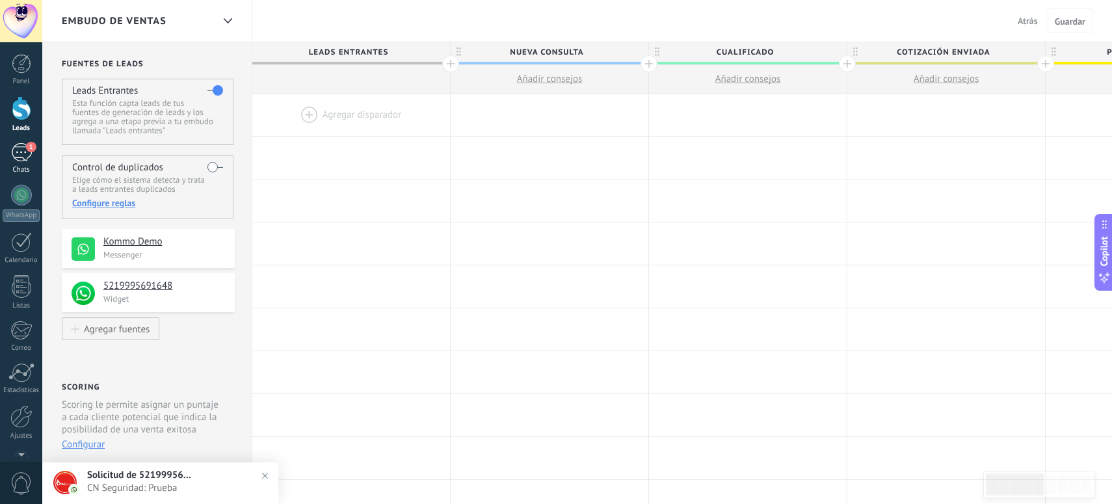
click at [21, 163] on link "1 Chats" at bounding box center [21, 158] width 42 height 31
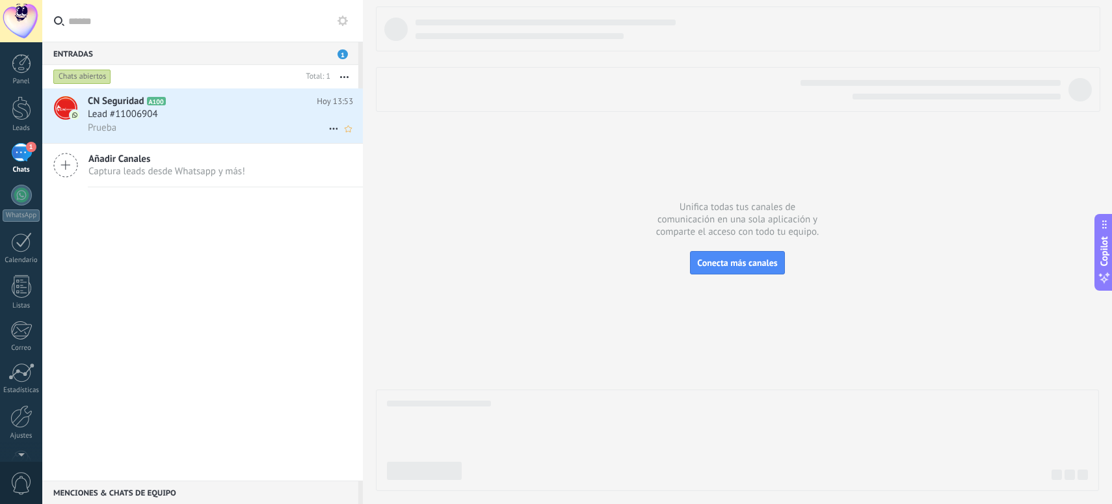
click at [187, 116] on div "Lead #11006904" at bounding box center [220, 114] width 265 height 13
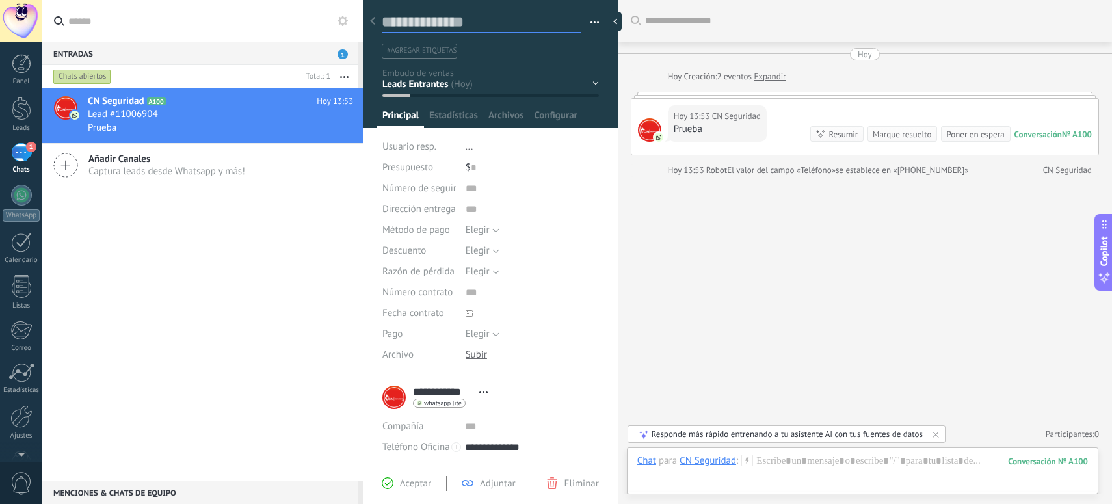
click at [483, 20] on textarea at bounding box center [481, 22] width 199 height 20
drag, startPoint x: 499, startPoint y: 20, endPoint x: 421, endPoint y: 17, distance: 78.1
click at [421, 17] on textarea at bounding box center [481, 22] width 199 height 20
type textarea "*"
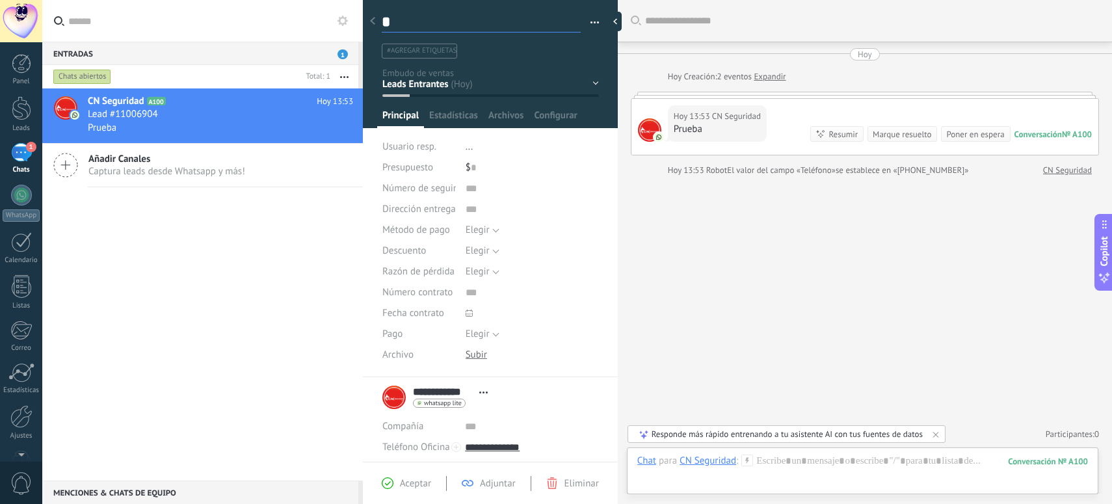
type textarea "**"
type textarea "***"
type textarea "****"
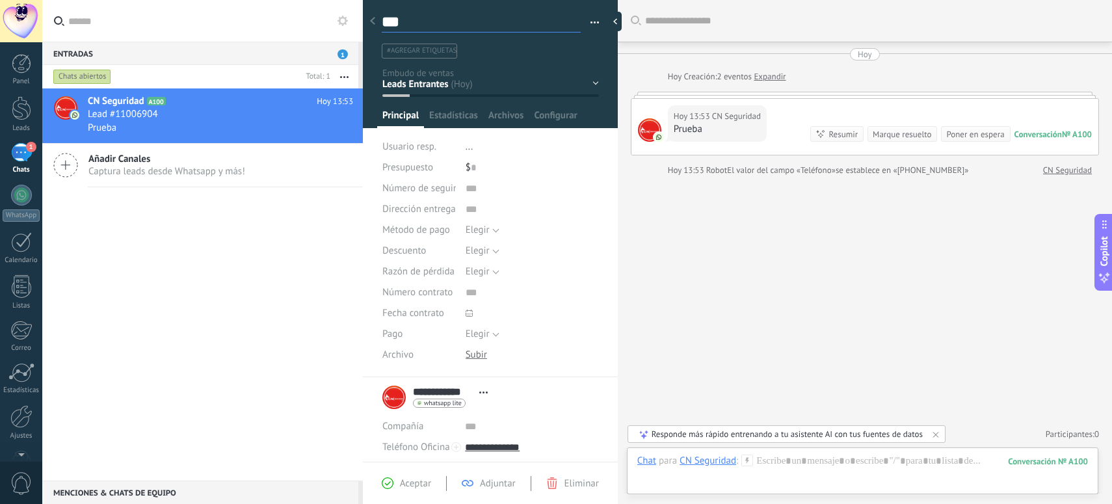
type textarea "****"
type textarea "*****"
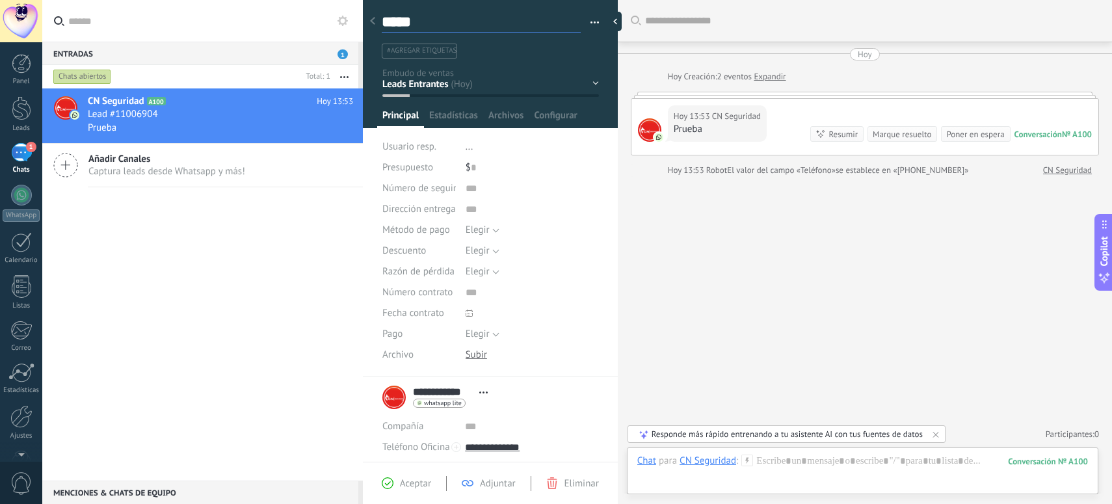
type textarea "*****"
type textarea "*******"
type textarea "********"
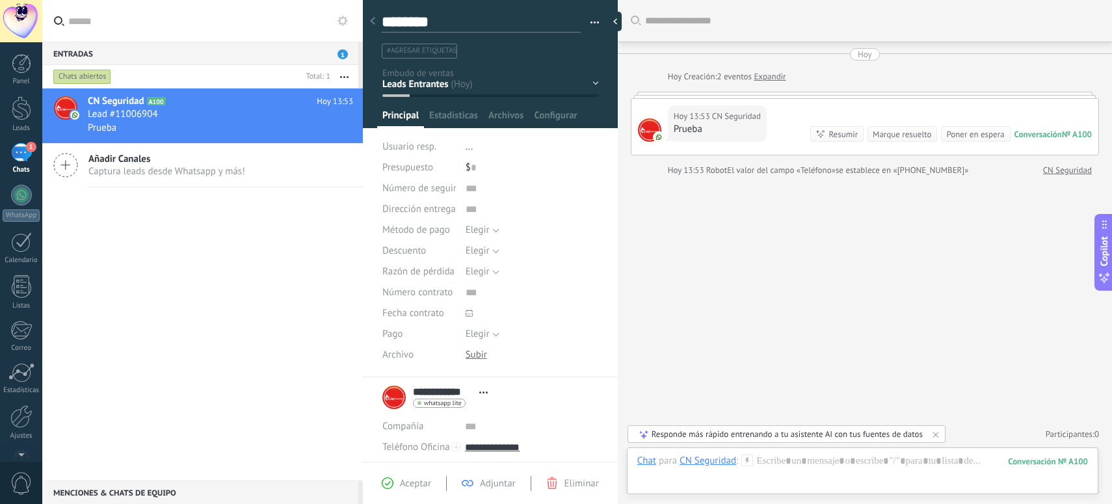
type textarea "*********"
type textarea "**********"
click at [686, 252] on div "Buscar Carga más [DATE] [DATE] Creación: 2 eventos Expandir [DATE] 13:53 CN Seg…" at bounding box center [865, 252] width 494 height 504
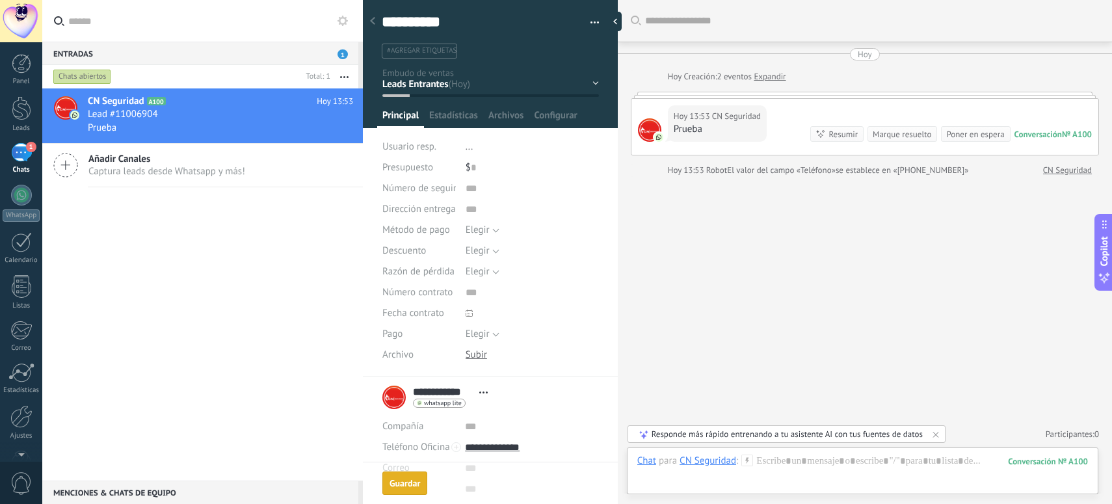
type textarea "**********"
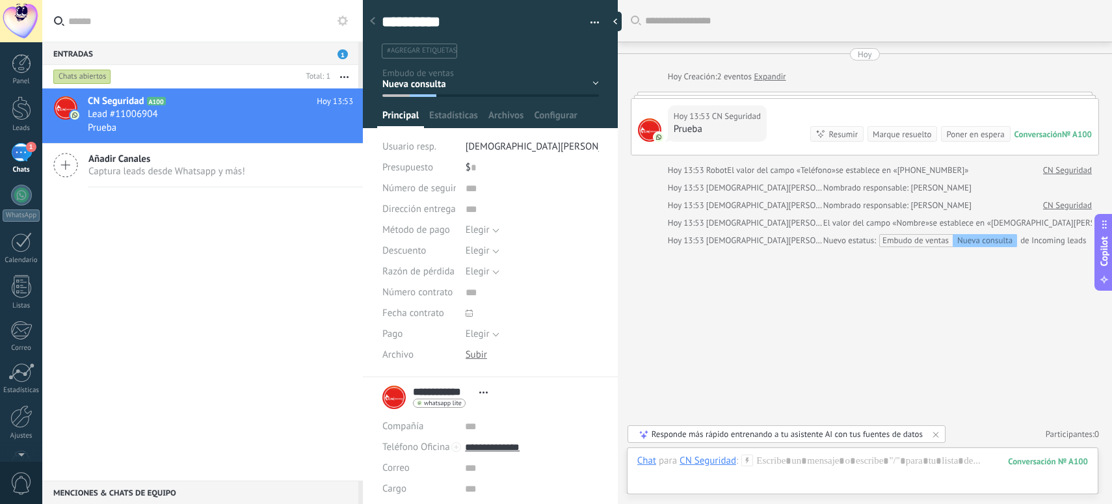
click at [407, 480] on div "Cargo" at bounding box center [418, 488] width 73 height 21
click at [556, 118] on span "Configurar" at bounding box center [555, 118] width 43 height 19
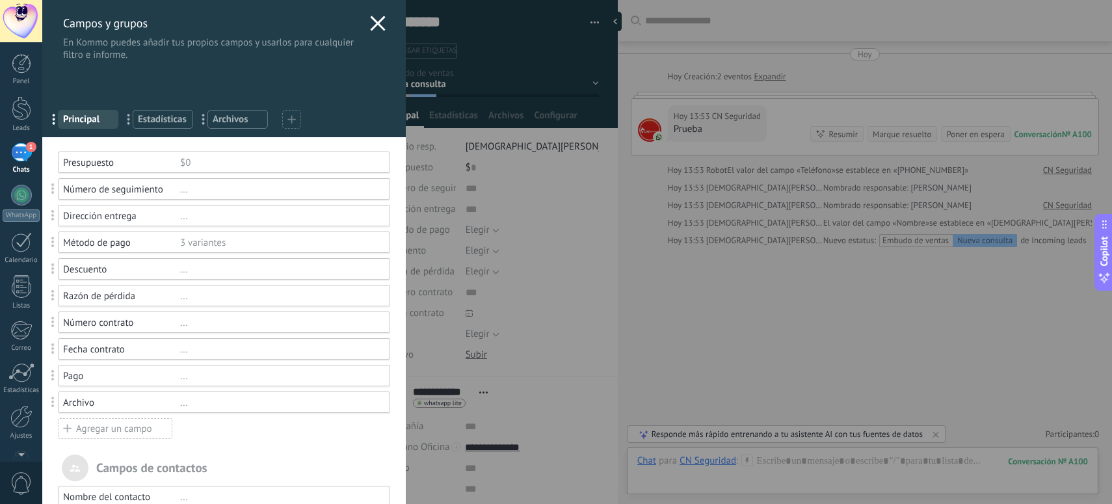
click at [223, 124] on span "Archivos" at bounding box center [238, 119] width 50 height 12
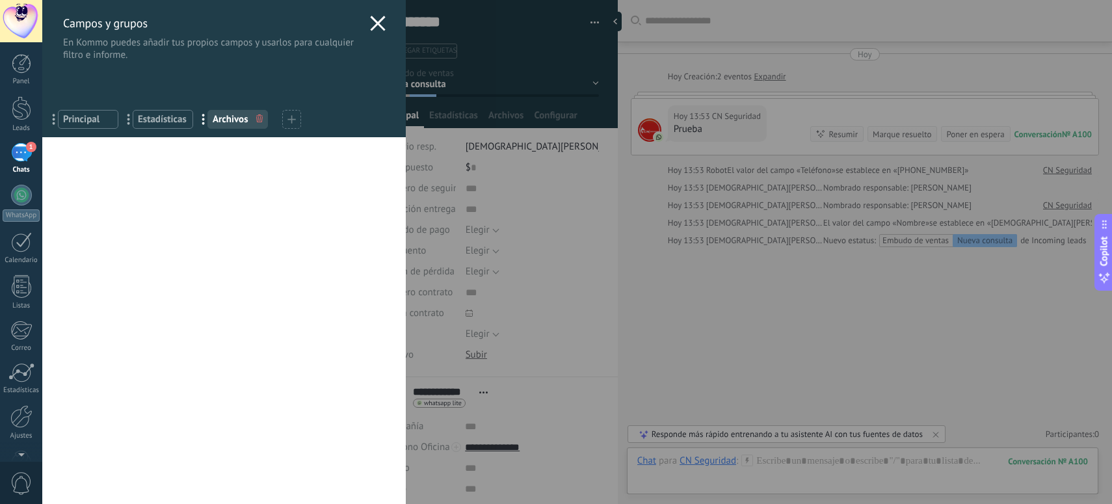
click at [160, 121] on span "Estadísticas" at bounding box center [163, 119] width 50 height 12
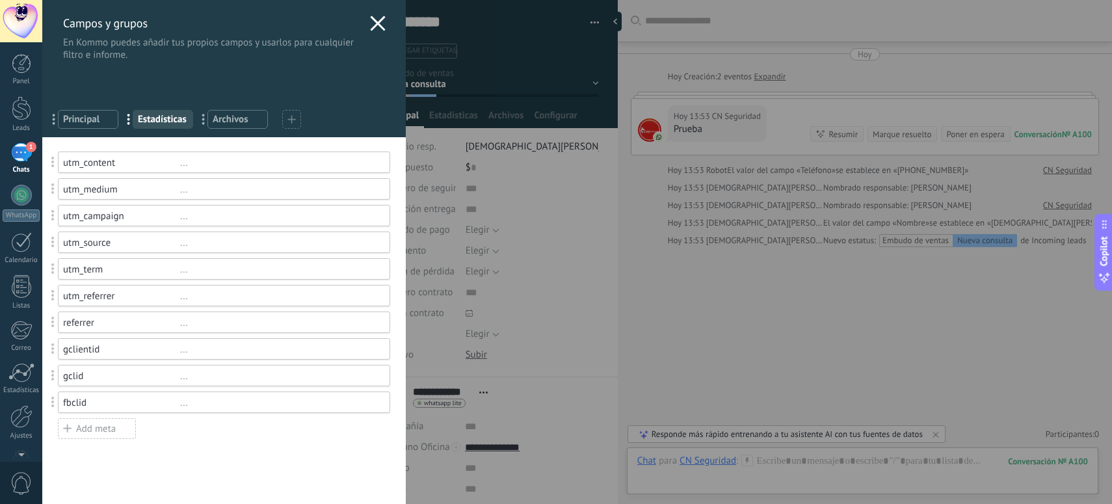
click at [103, 120] on span "Principal" at bounding box center [88, 119] width 50 height 12
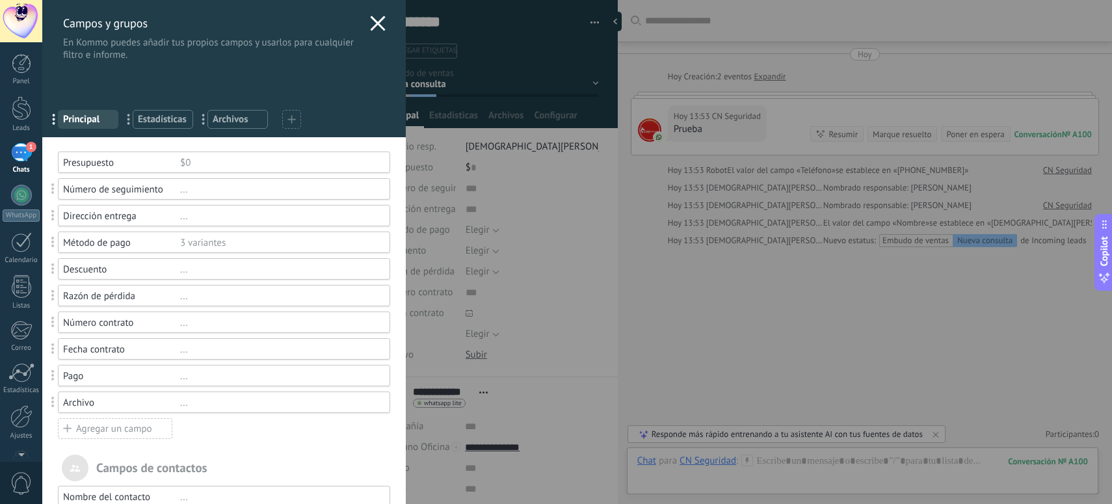
click at [370, 25] on icon at bounding box center [378, 24] width 16 height 16
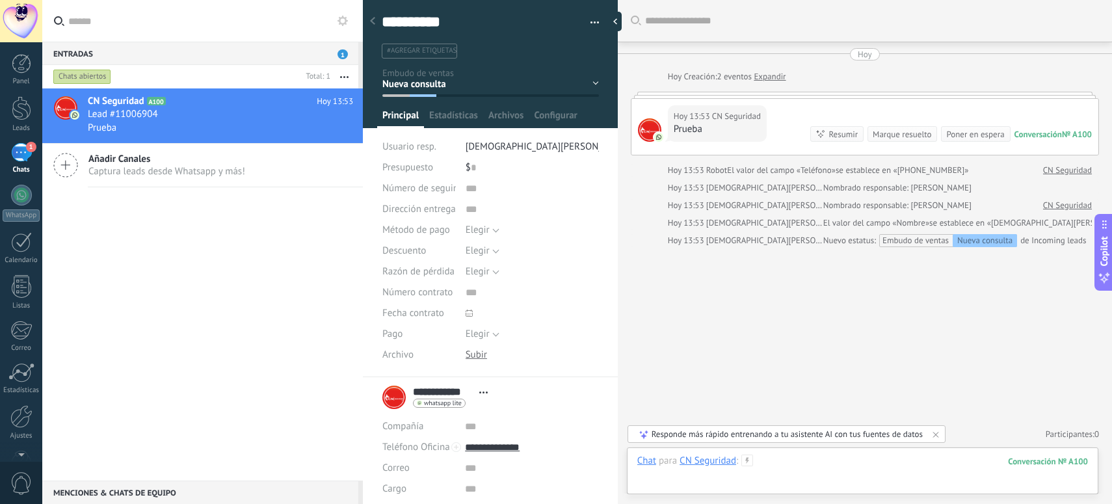
click at [807, 466] on div at bounding box center [862, 473] width 450 height 39
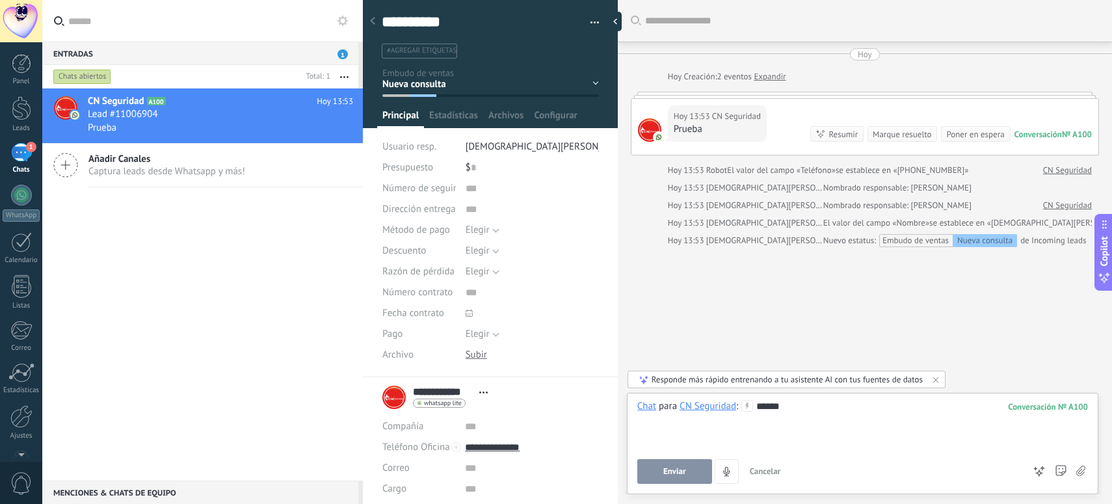
click at [681, 478] on button "Enviar" at bounding box center [674, 471] width 75 height 25
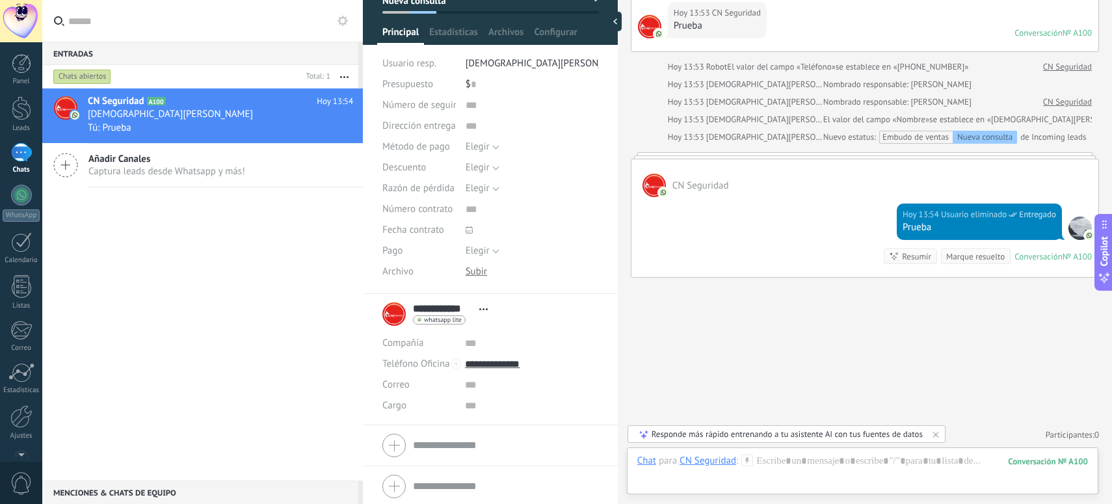
scroll to position [86, 0]
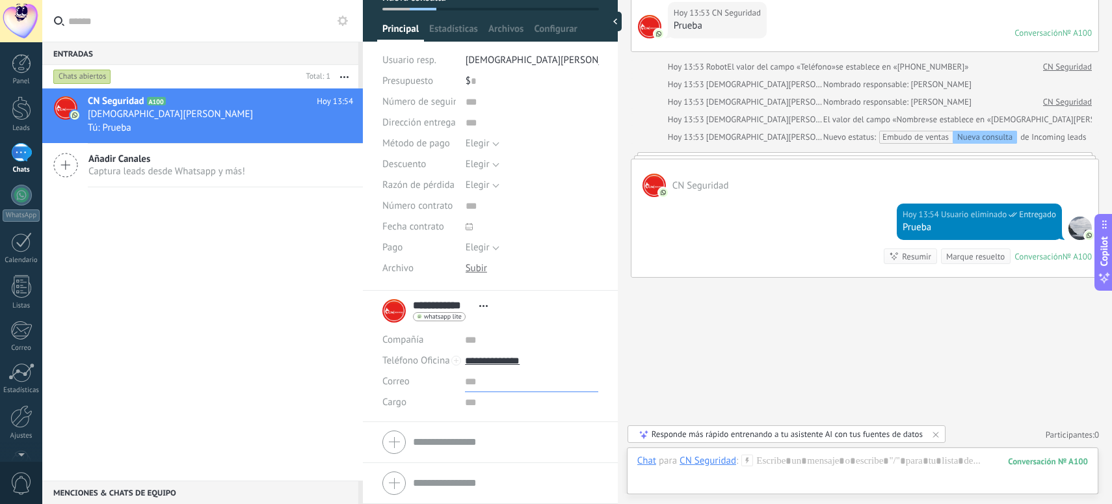
click at [485, 387] on input "text" at bounding box center [531, 381] width 133 height 21
type input "**********"
click at [391, 488] on span "Guardar" at bounding box center [404, 483] width 31 height 9
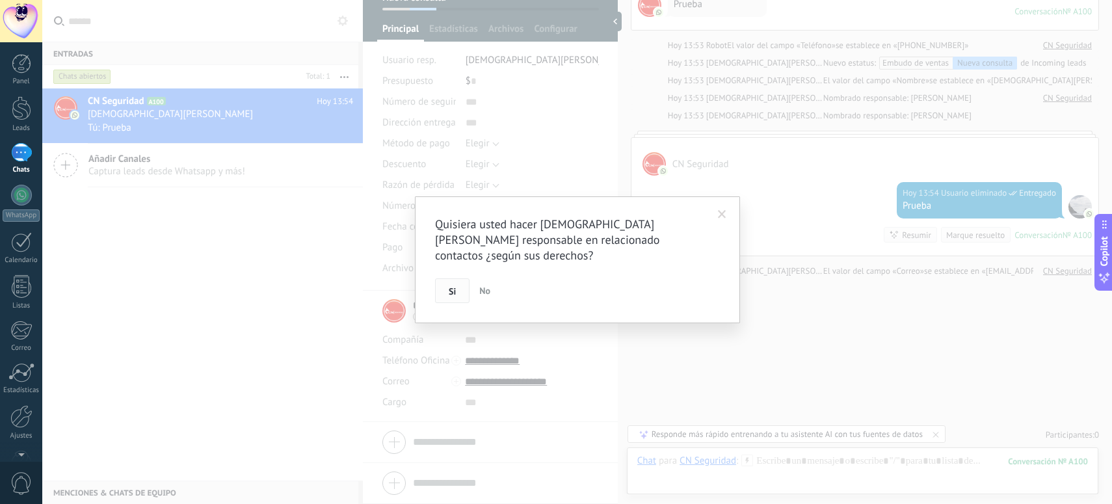
click at [450, 287] on span "Si" at bounding box center [452, 291] width 7 height 9
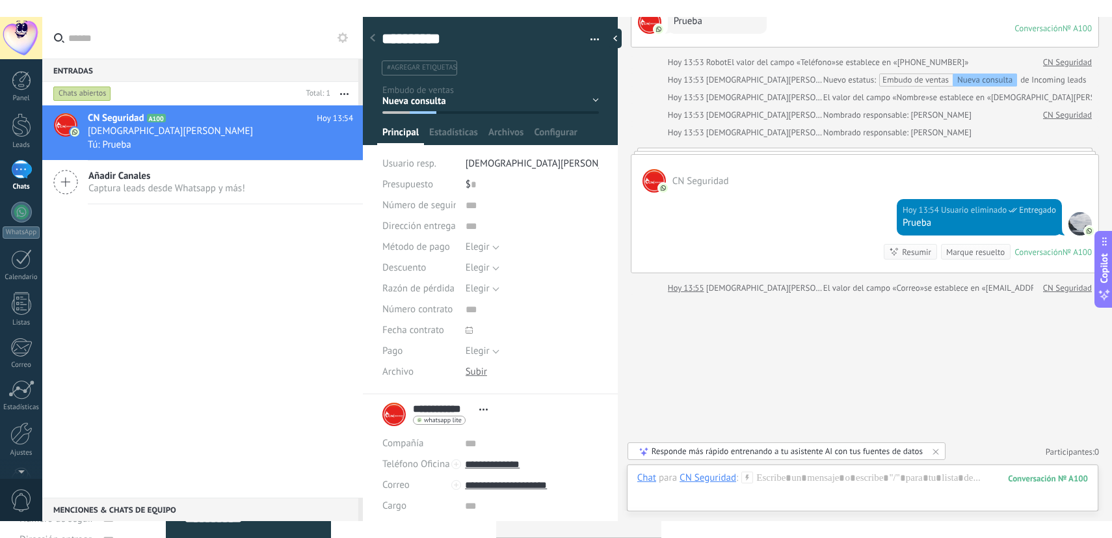
scroll to position [0, 0]
